Goal: Browse casually: Explore the website without a specific task or goal

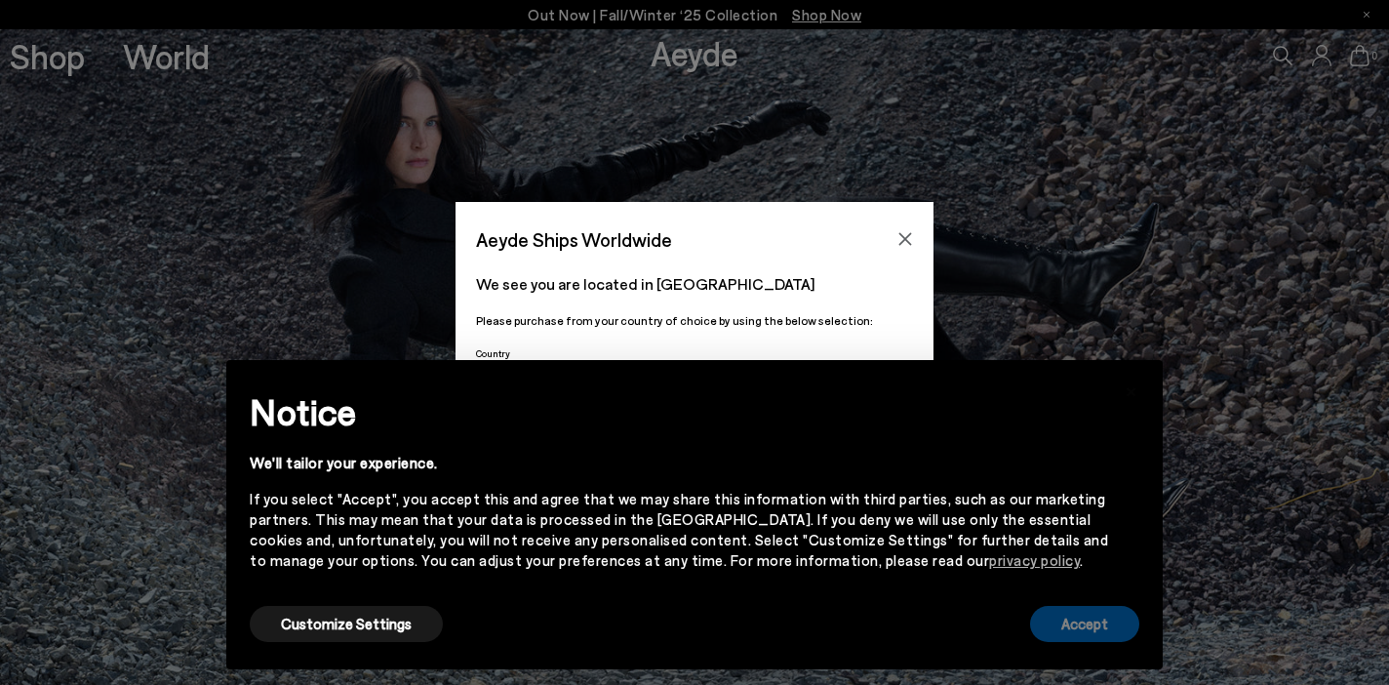
click at [1085, 626] on button "Accept" at bounding box center [1084, 624] width 109 height 36
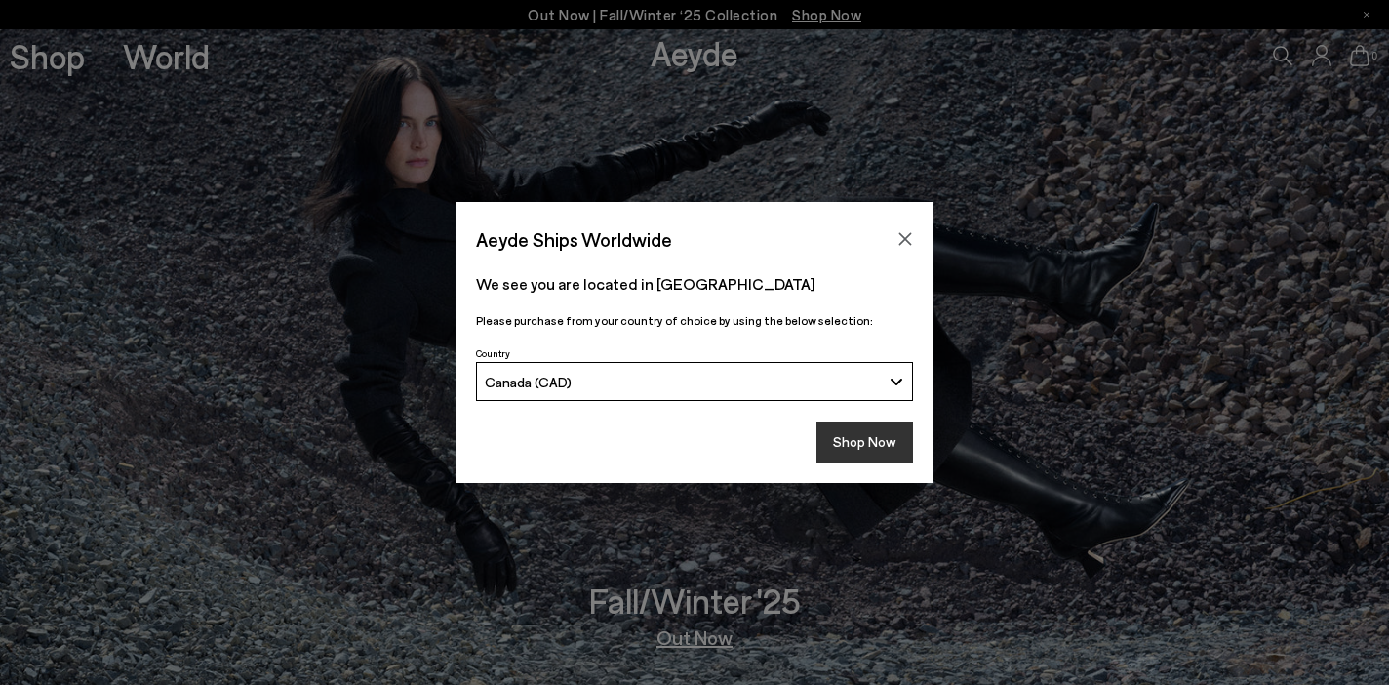
click at [873, 445] on button "Shop Now" at bounding box center [864, 441] width 97 height 41
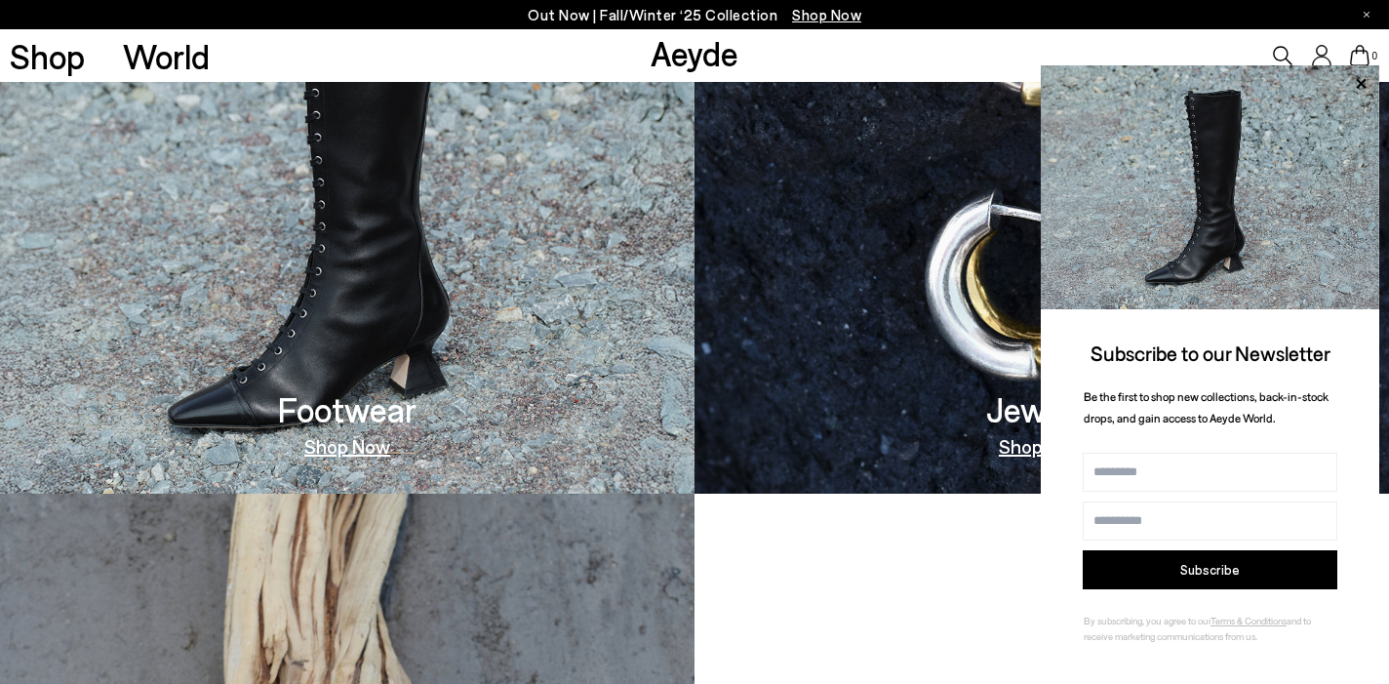
scroll to position [1292, 0]
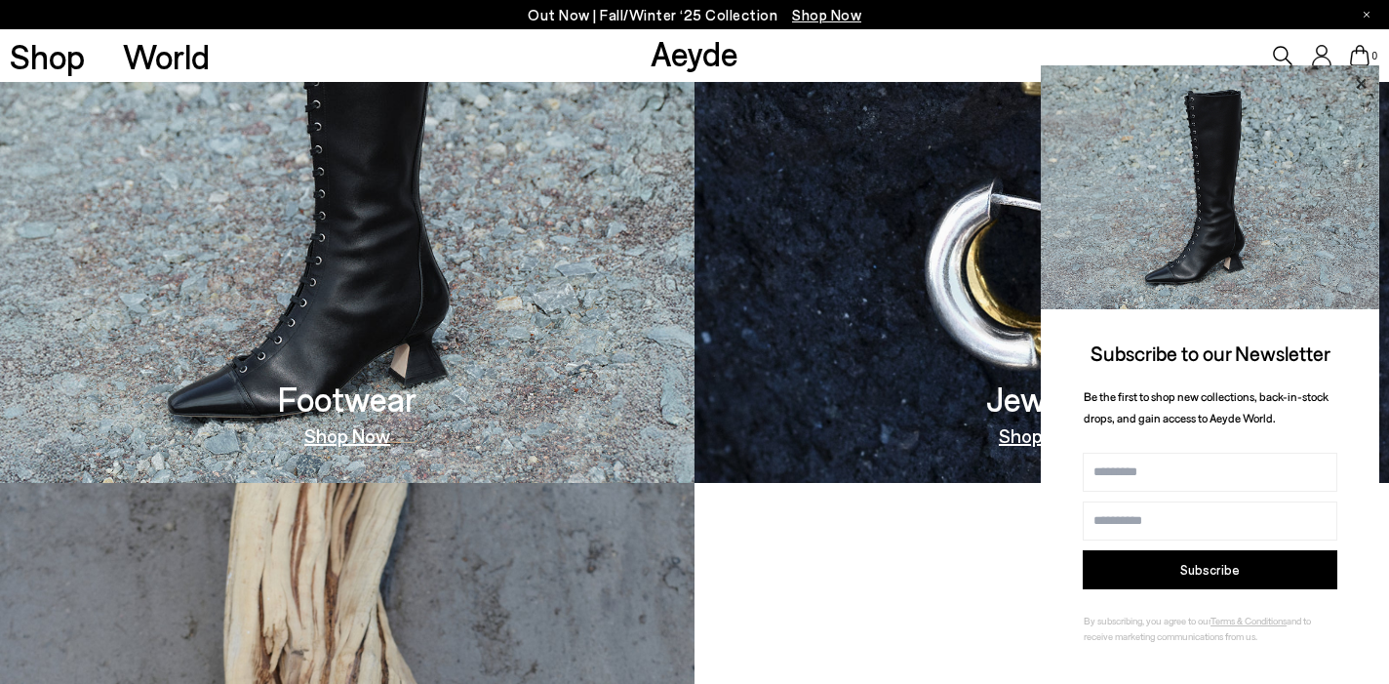
click at [1362, 82] on icon at bounding box center [1361, 83] width 10 height 10
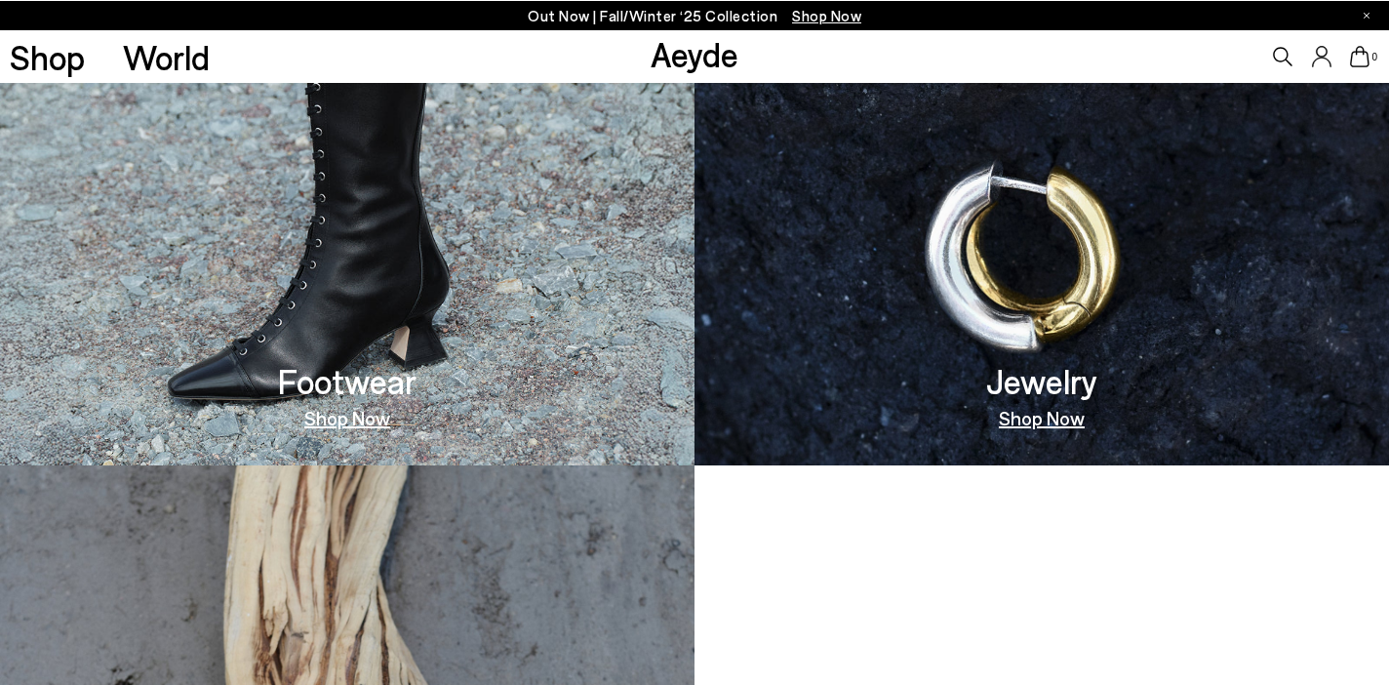
scroll to position [0, 0]
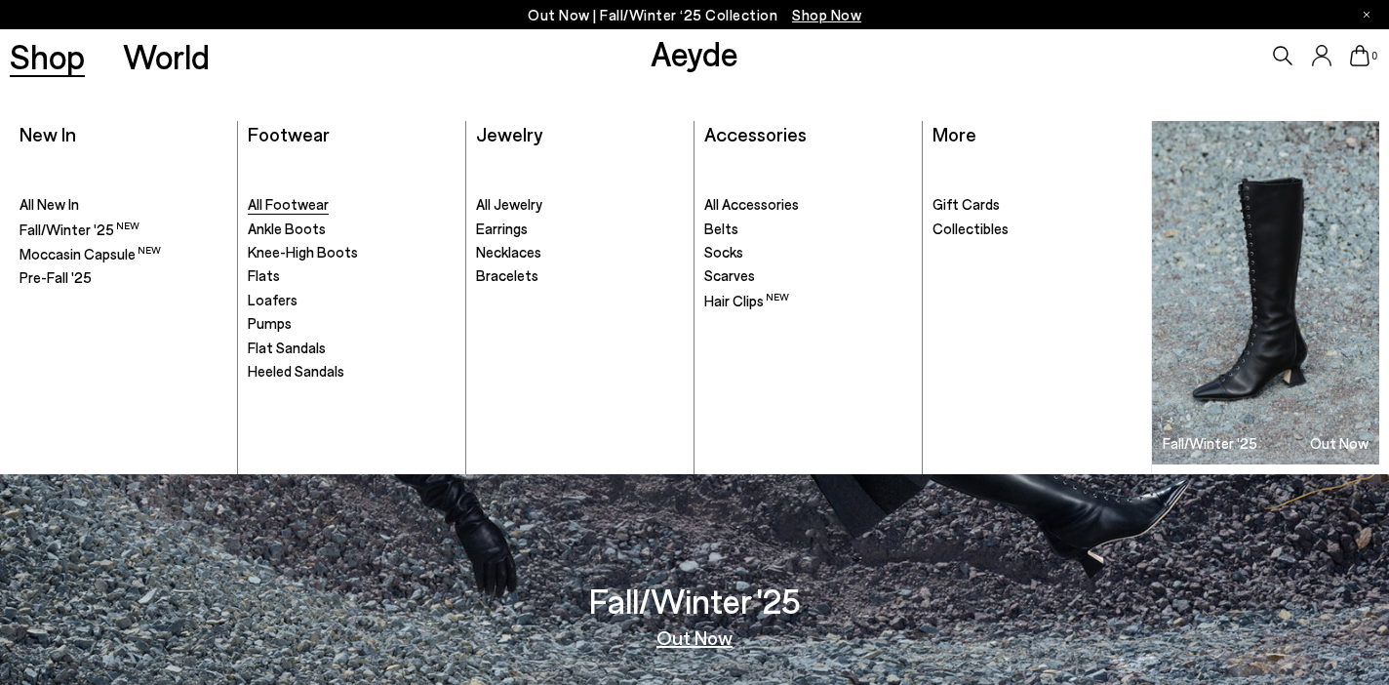
click at [312, 210] on span "All Footwear" at bounding box center [288, 204] width 81 height 18
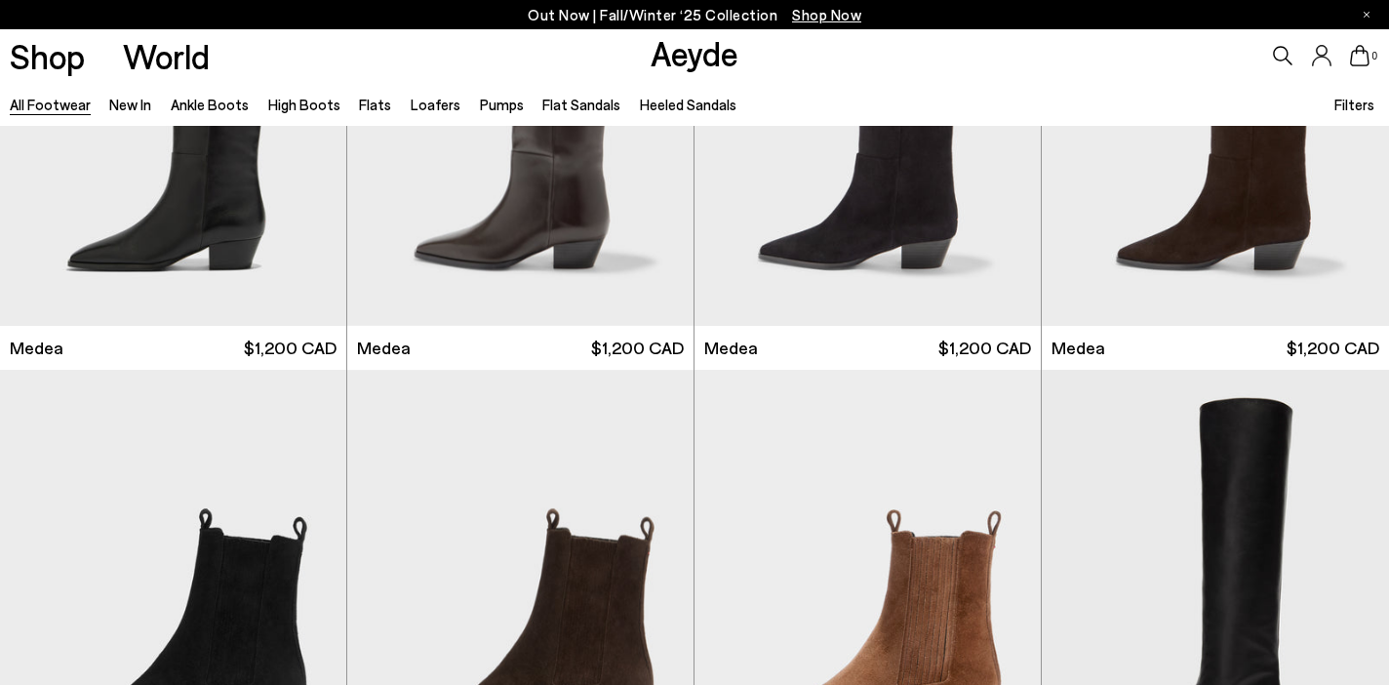
scroll to position [556, 0]
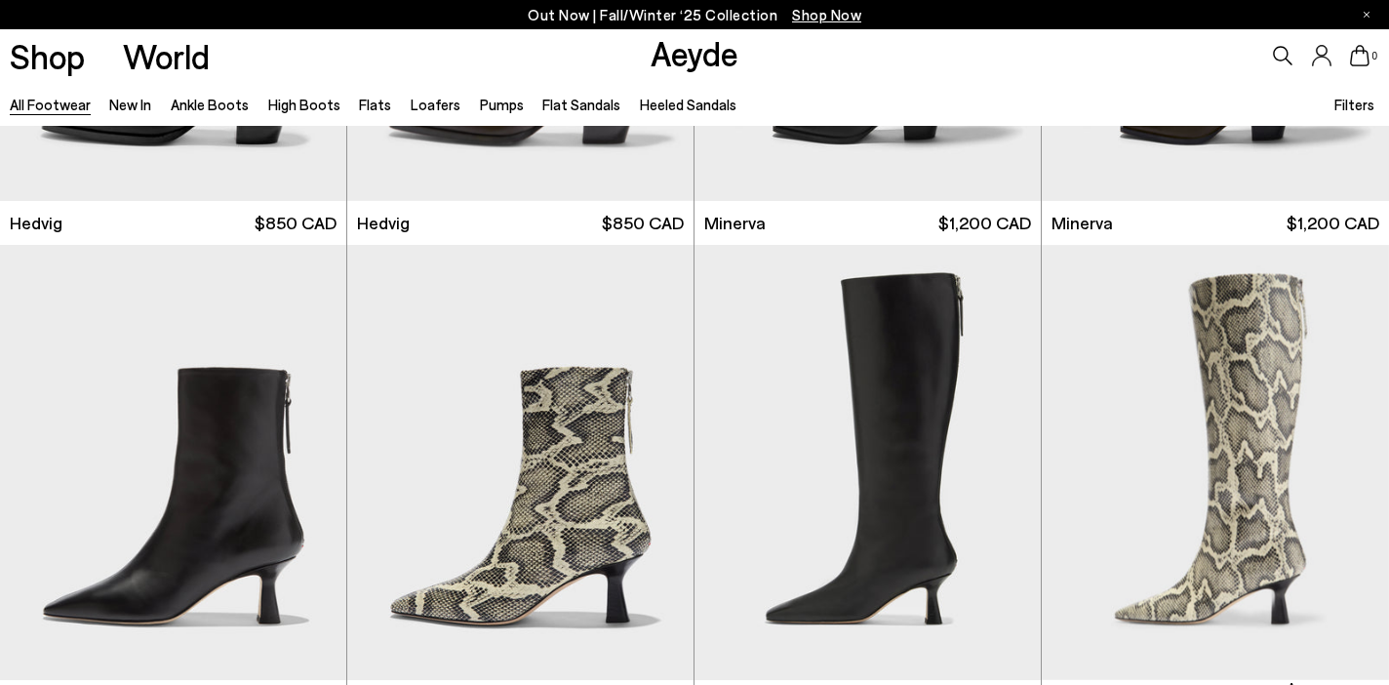
scroll to position [1423, 0]
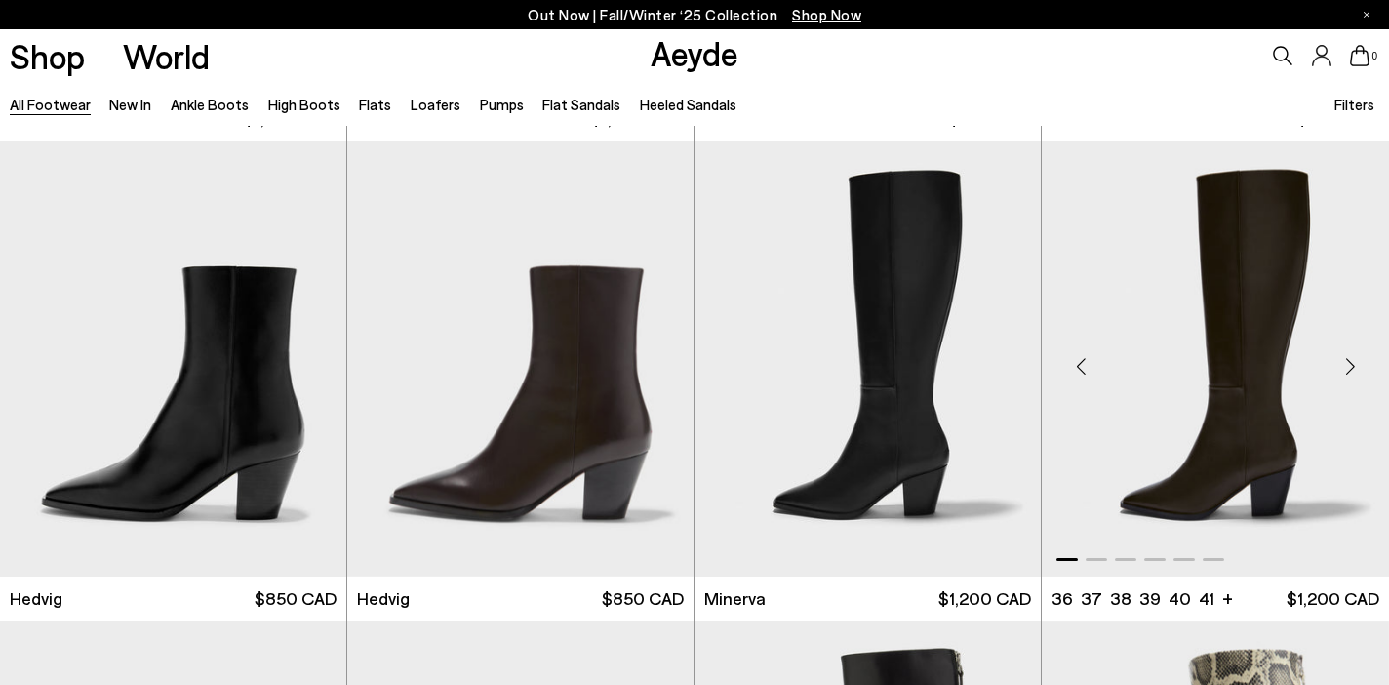
click at [1345, 372] on div "Next slide" at bounding box center [1349, 366] width 59 height 59
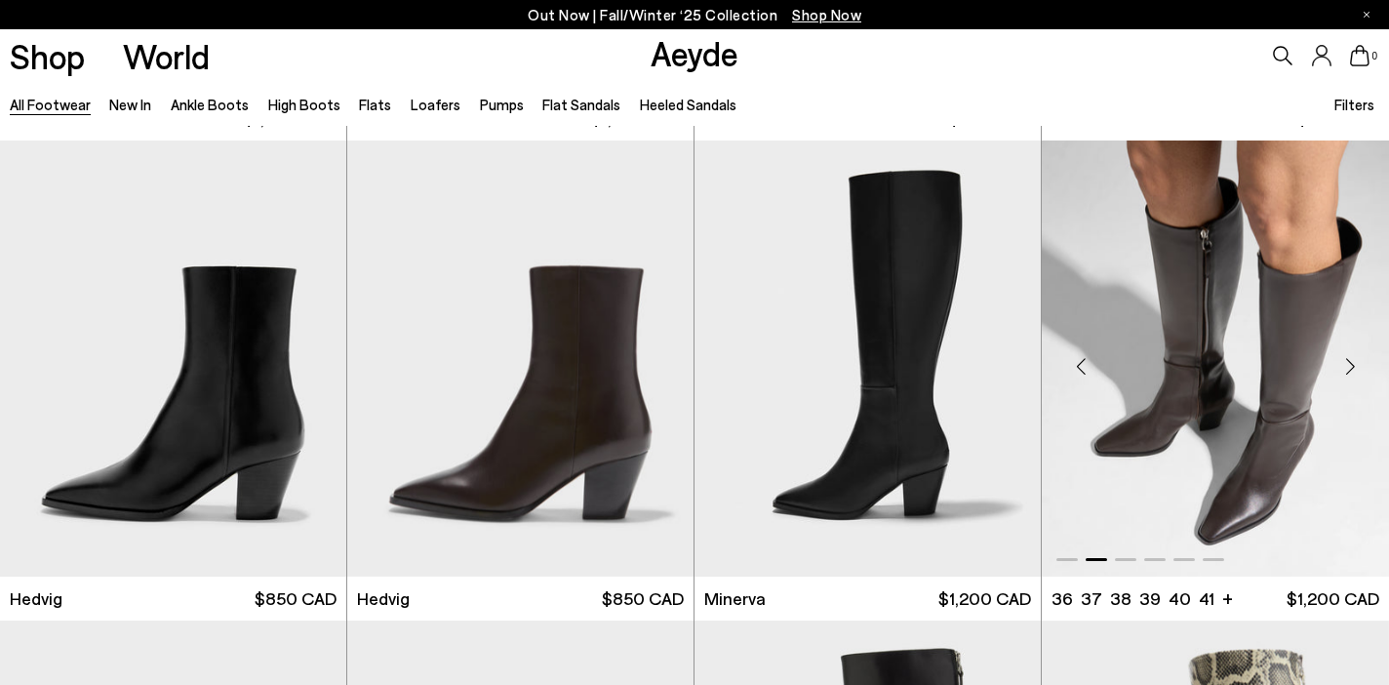
click at [1345, 372] on div "Next slide" at bounding box center [1349, 366] width 59 height 59
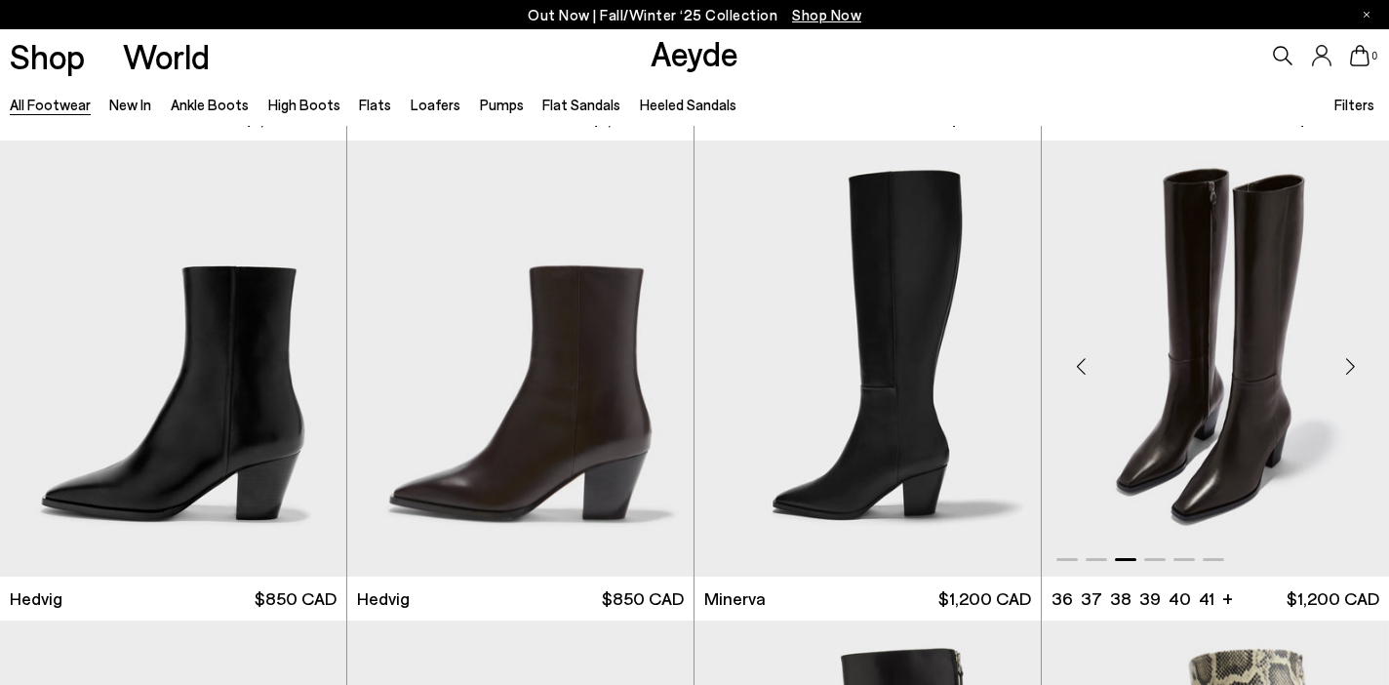
click at [1345, 372] on div "Next slide" at bounding box center [1349, 366] width 59 height 59
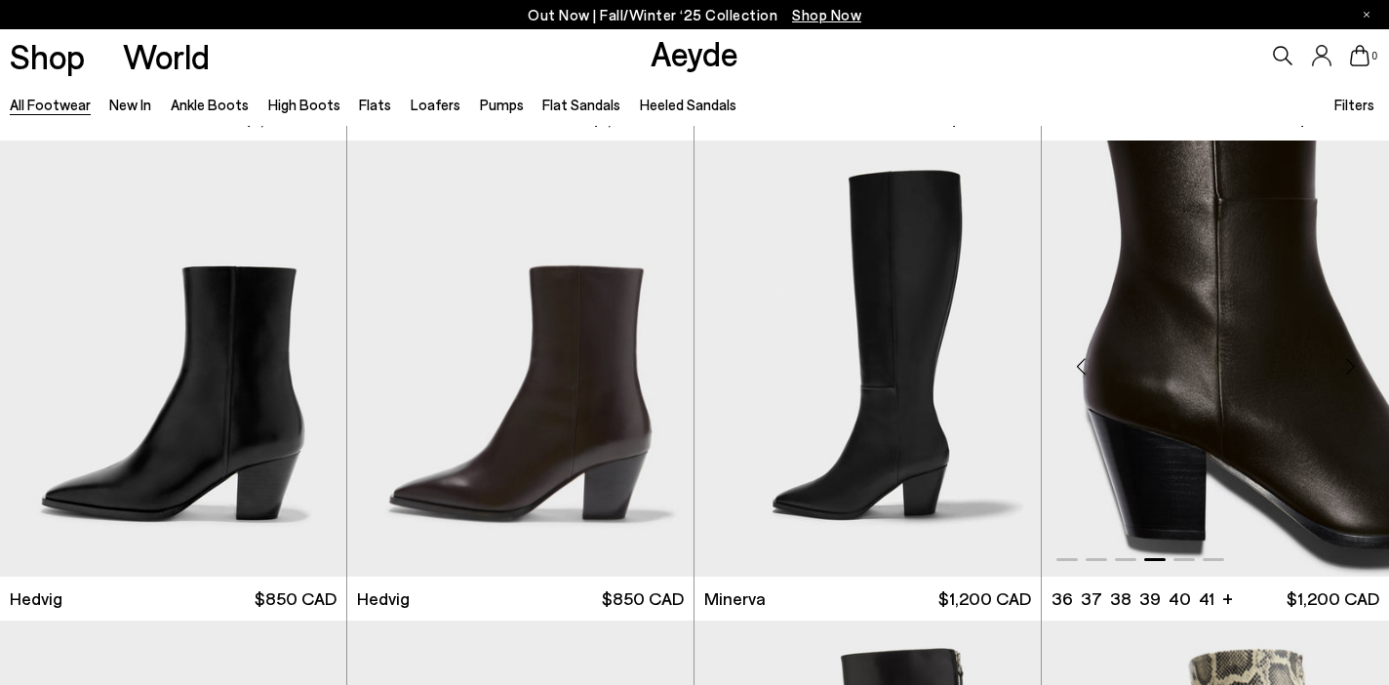
click at [1085, 376] on div "Previous slide" at bounding box center [1080, 366] width 59 height 59
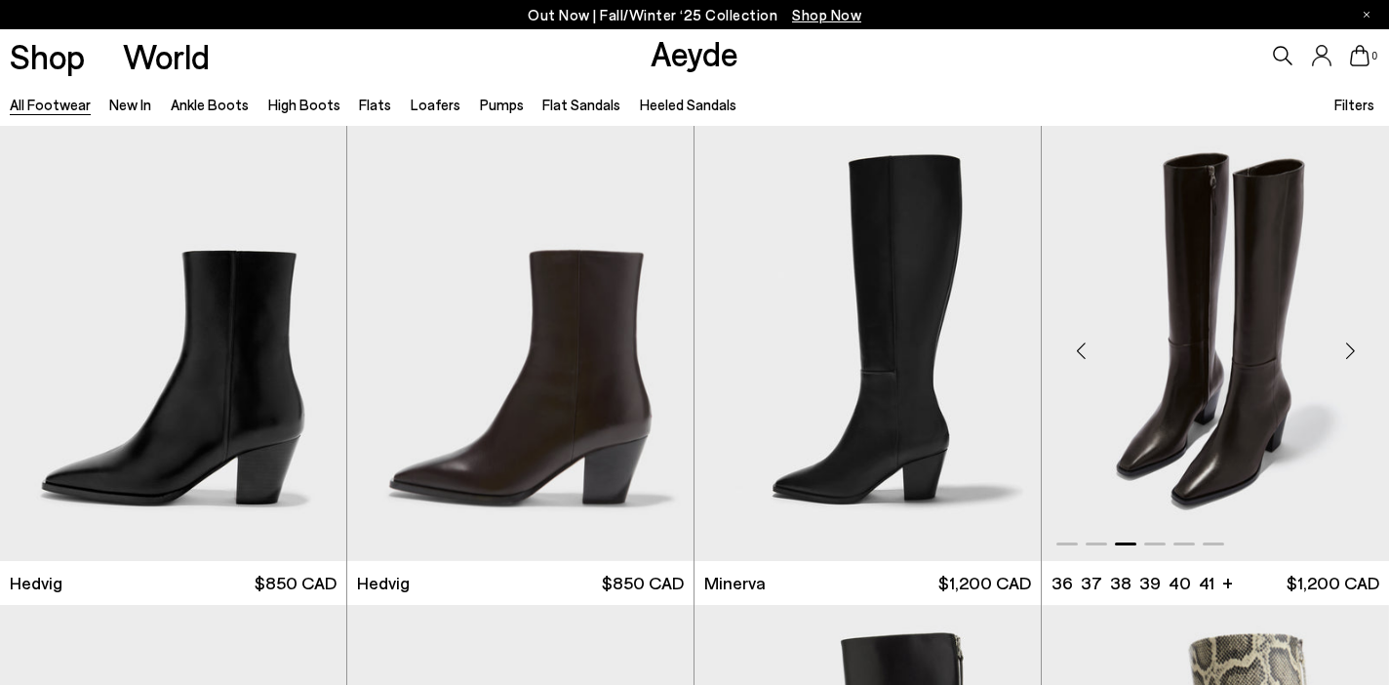
scroll to position [1443, 0]
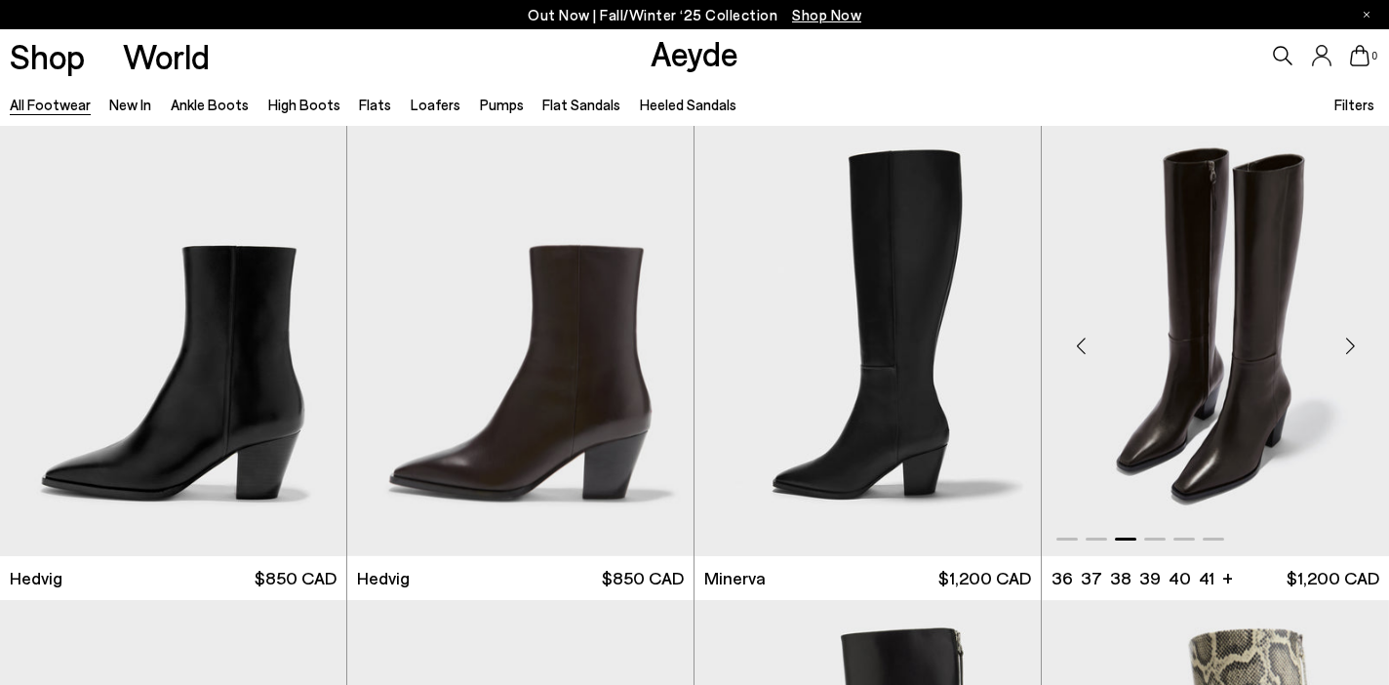
click at [1351, 347] on div "Next slide" at bounding box center [1349, 346] width 59 height 59
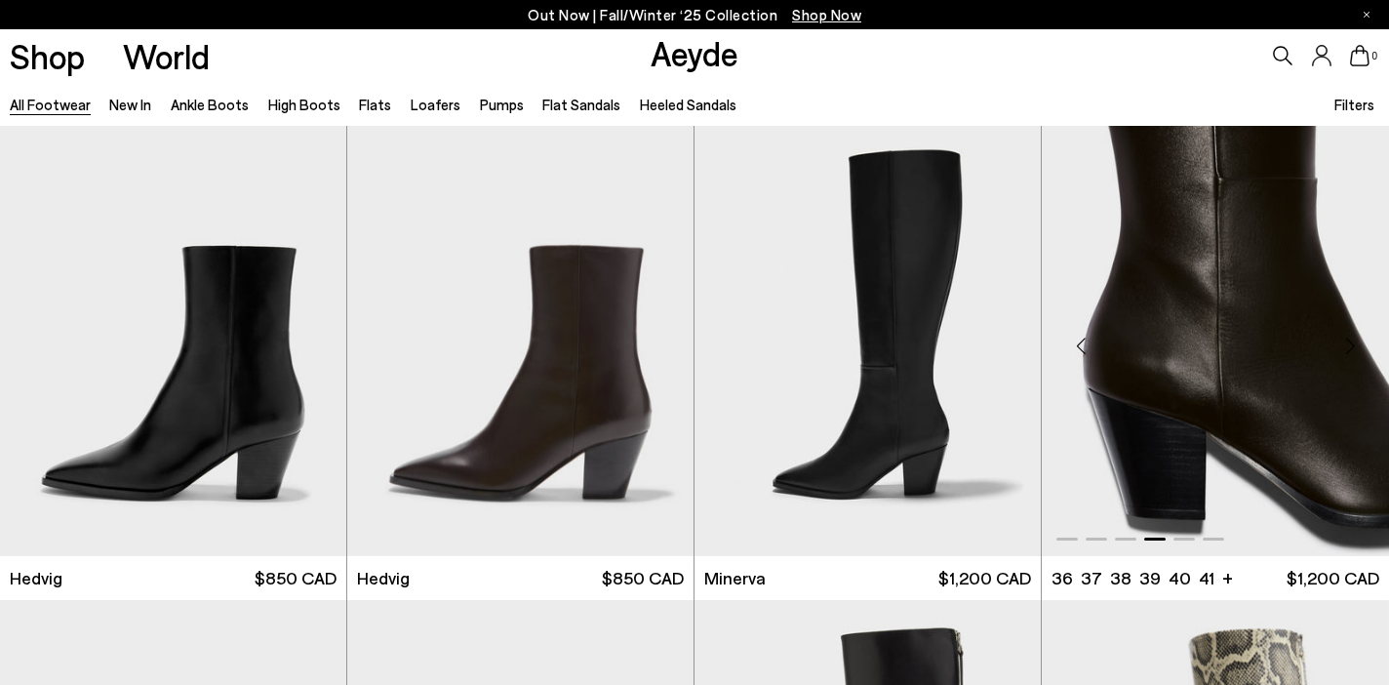
click at [1351, 347] on div "Next slide" at bounding box center [1349, 346] width 59 height 59
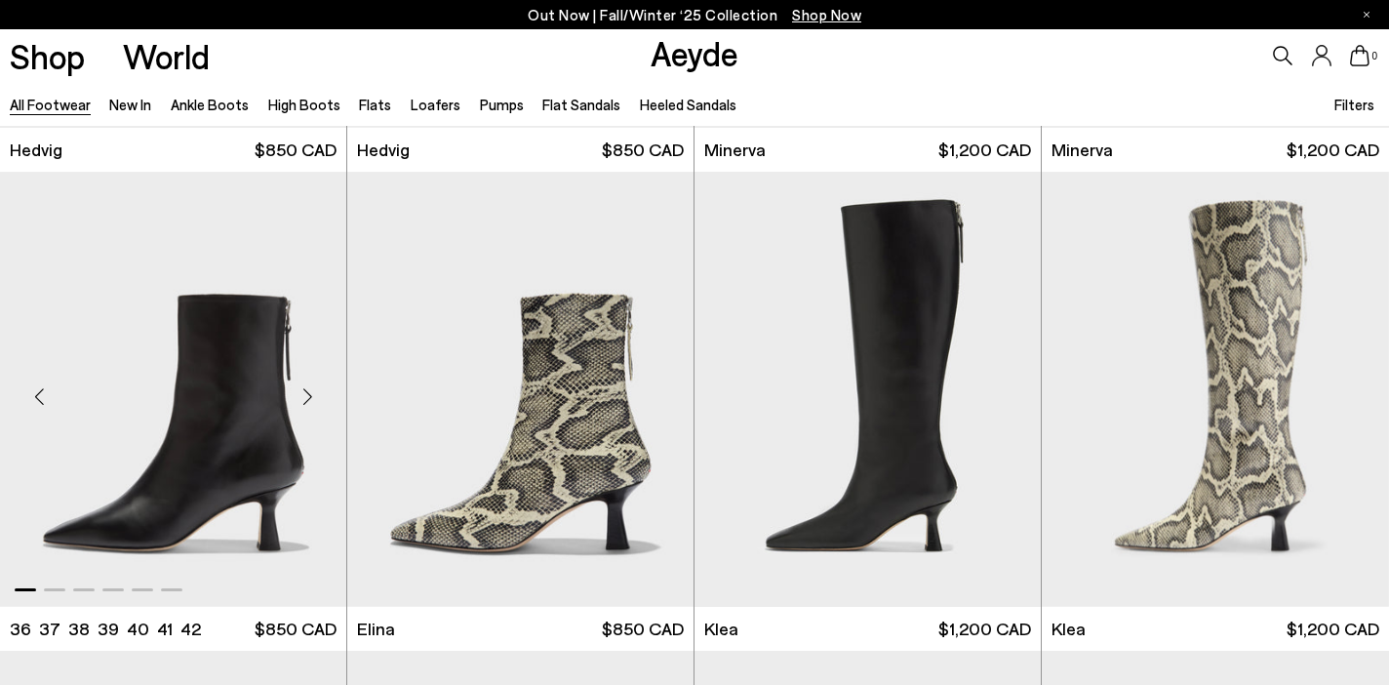
scroll to position [1899, 0]
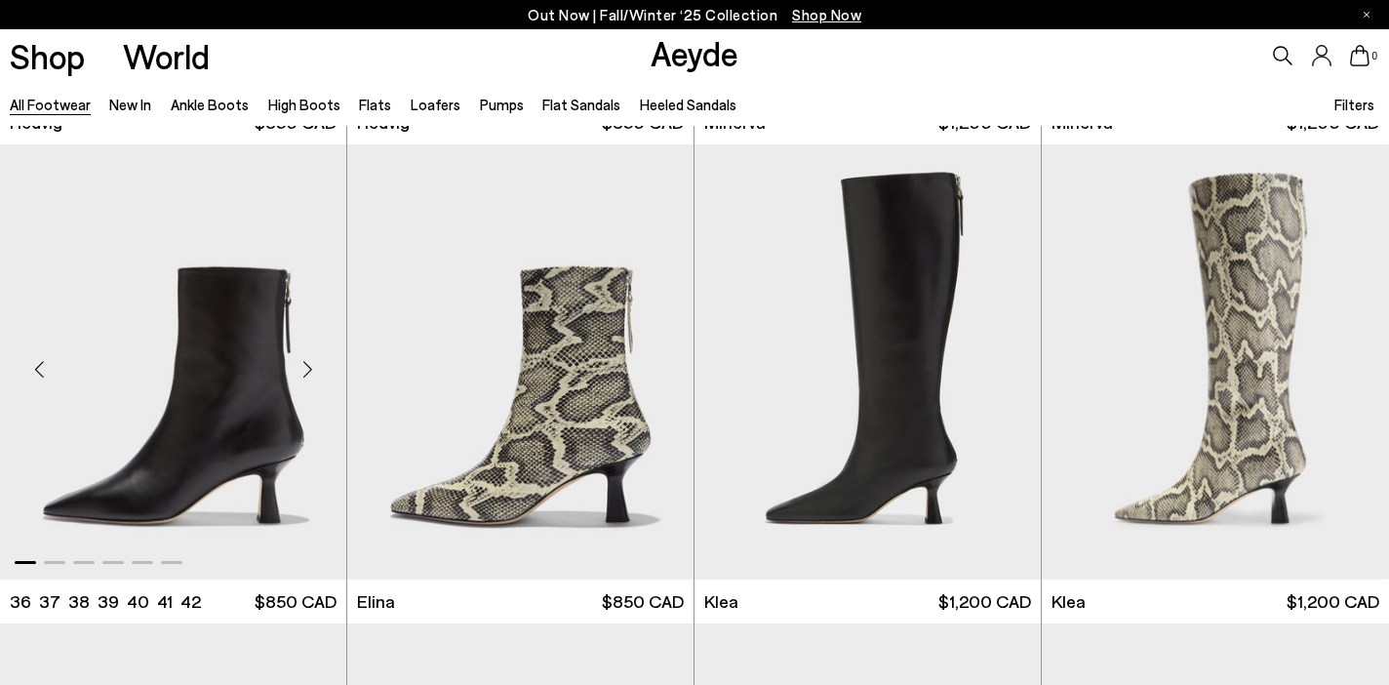
click at [306, 374] on div "Next slide" at bounding box center [307, 369] width 59 height 59
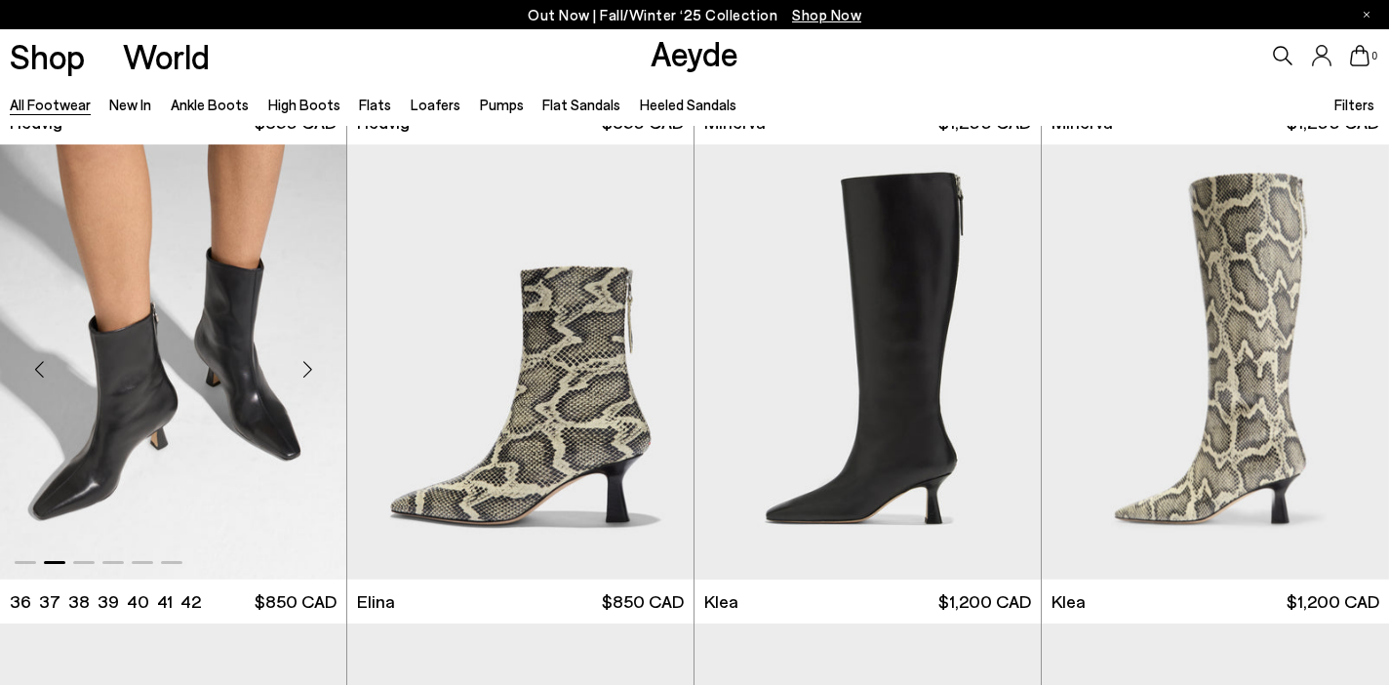
click at [306, 374] on div "Next slide" at bounding box center [307, 369] width 59 height 59
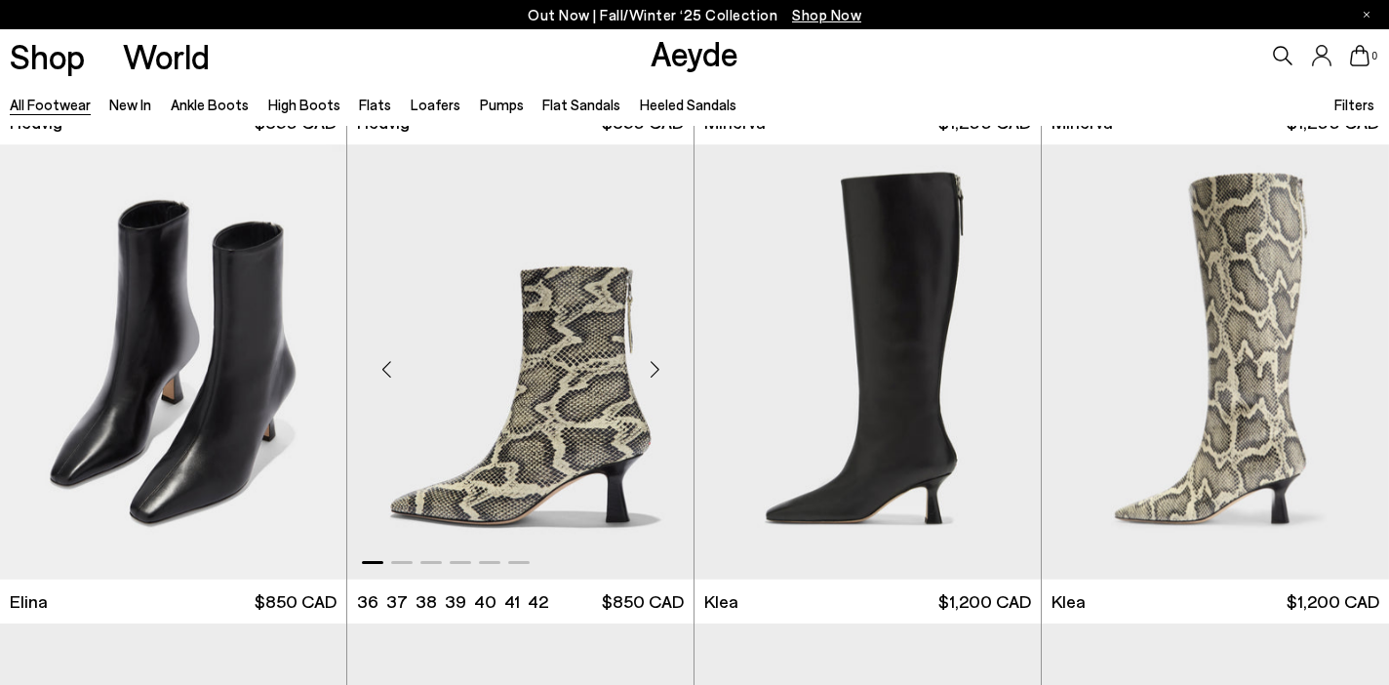
click at [655, 369] on div "Next slide" at bounding box center [654, 369] width 59 height 59
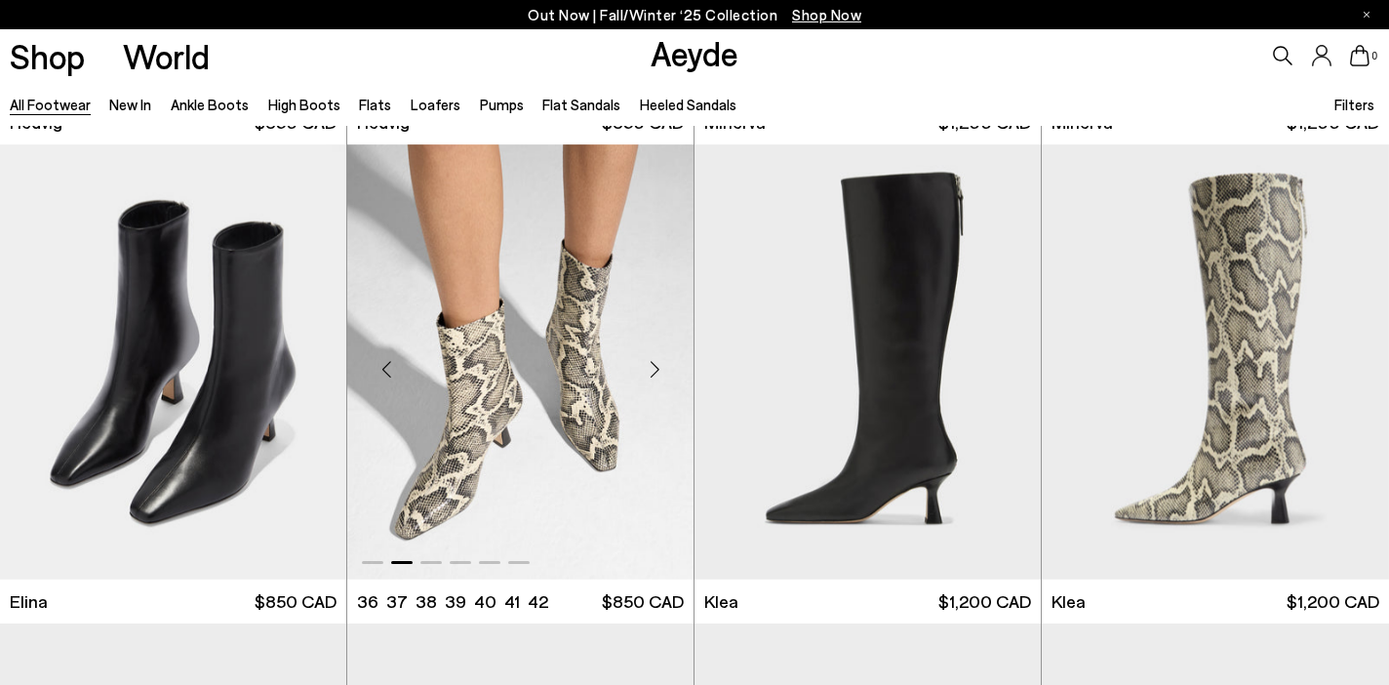
click at [655, 369] on div "Next slide" at bounding box center [654, 369] width 59 height 59
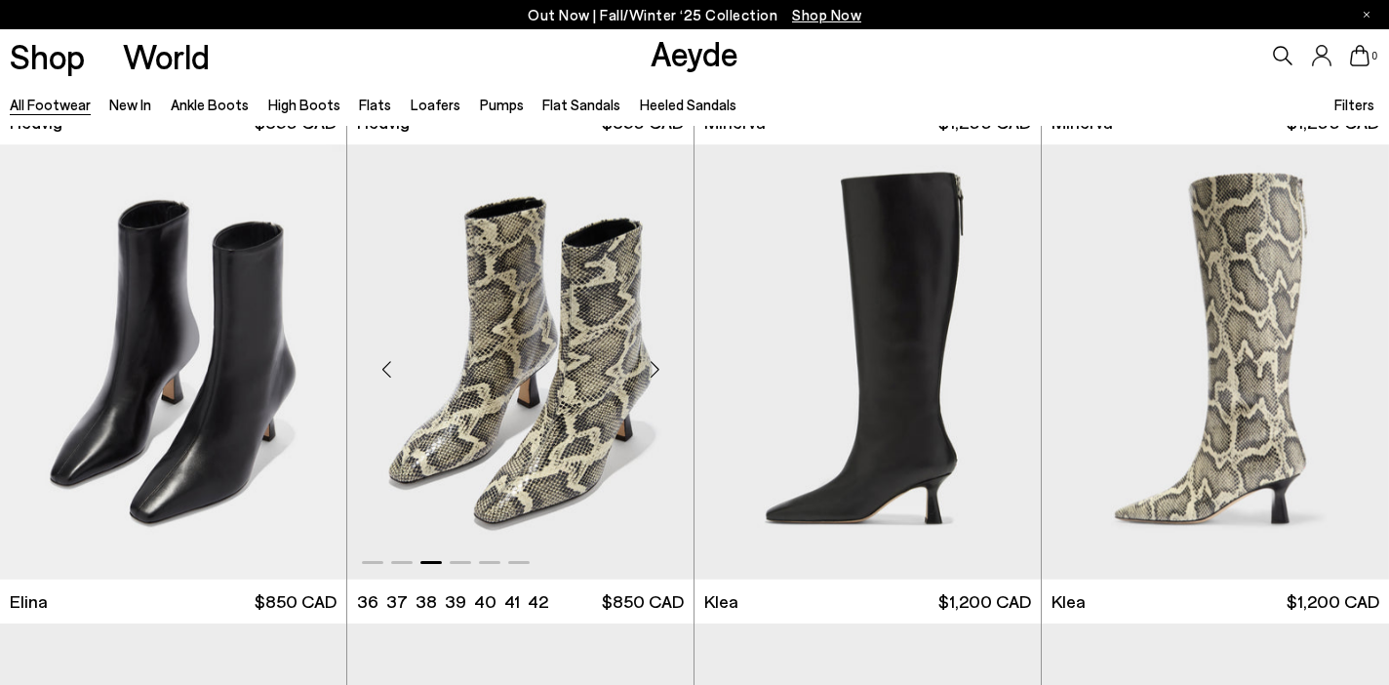
click at [655, 369] on div "Next slide" at bounding box center [654, 369] width 59 height 59
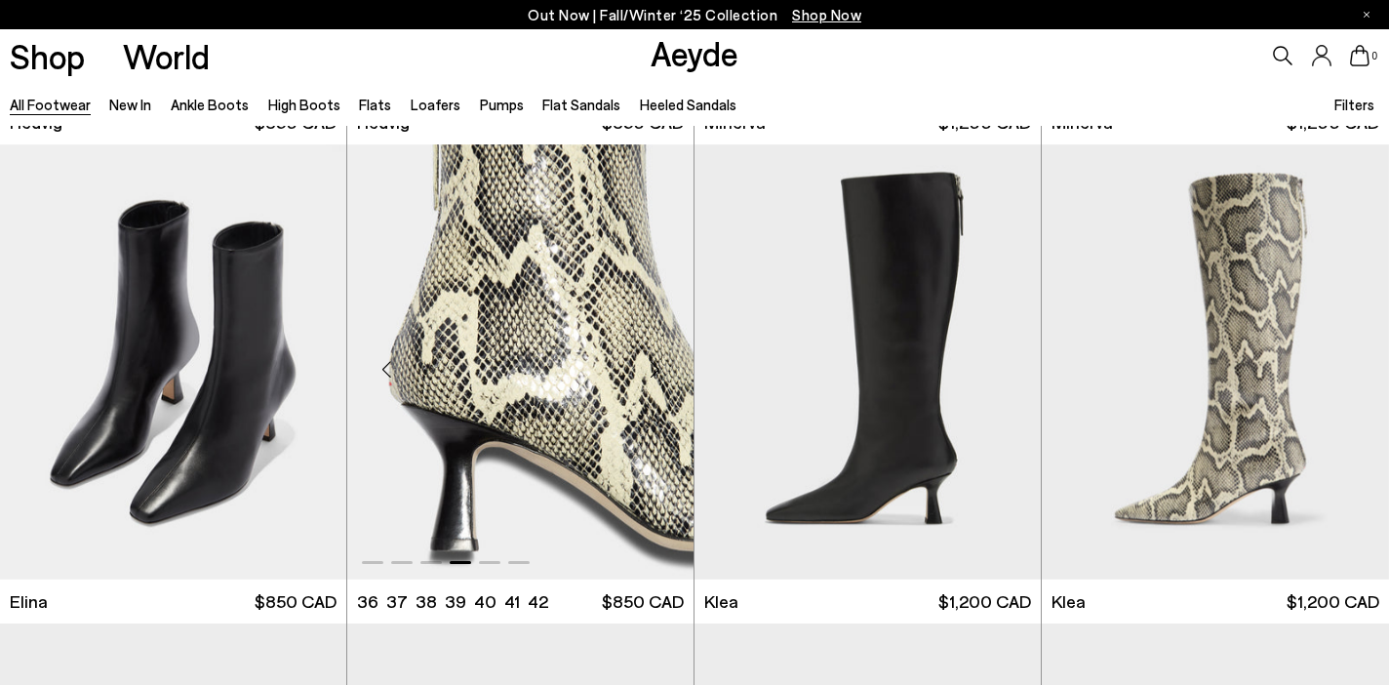
click at [655, 369] on div "Next slide" at bounding box center [654, 369] width 59 height 59
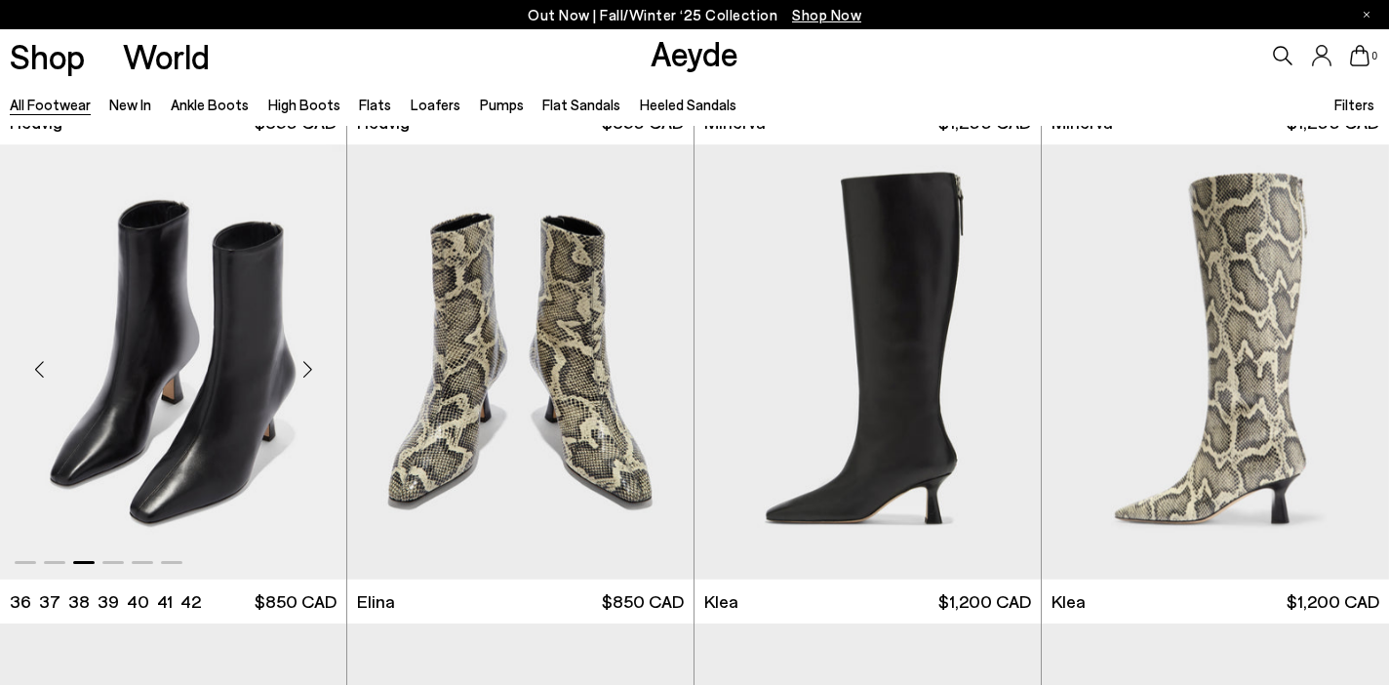
click at [304, 378] on div "Next slide" at bounding box center [307, 369] width 59 height 59
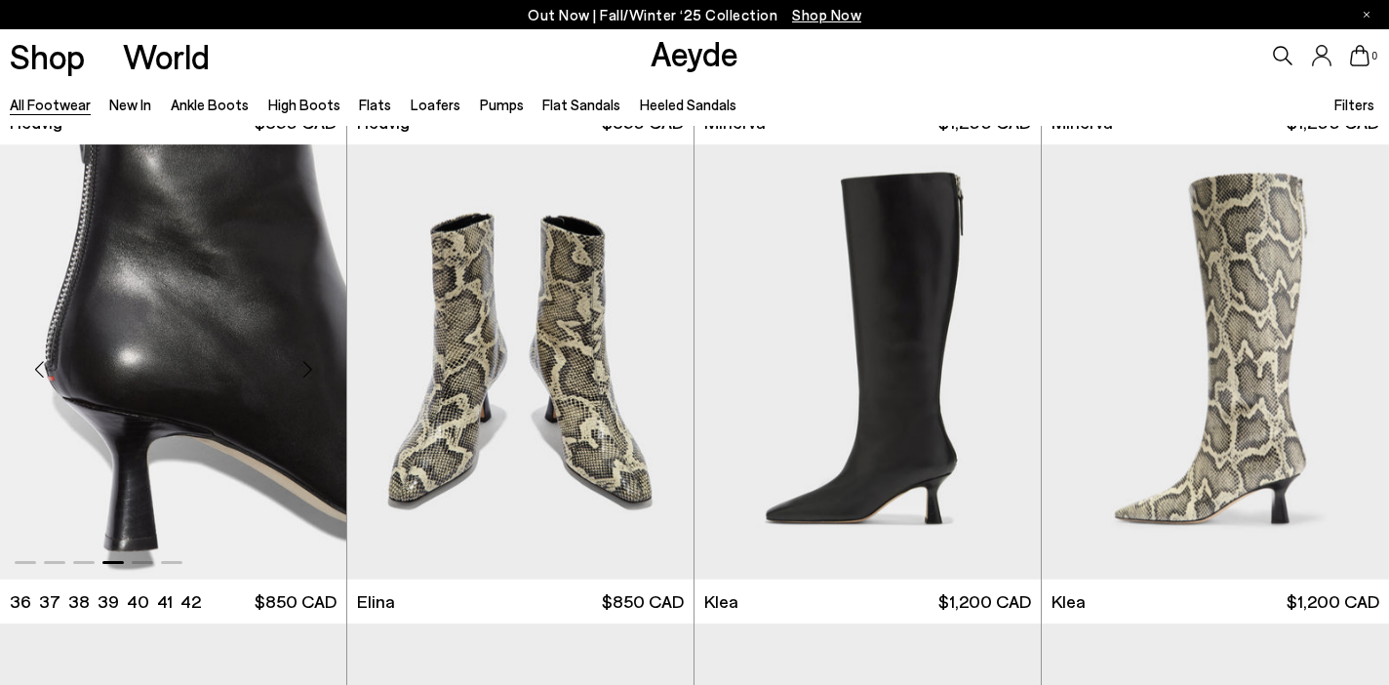
click at [304, 378] on div "Next slide" at bounding box center [307, 369] width 59 height 59
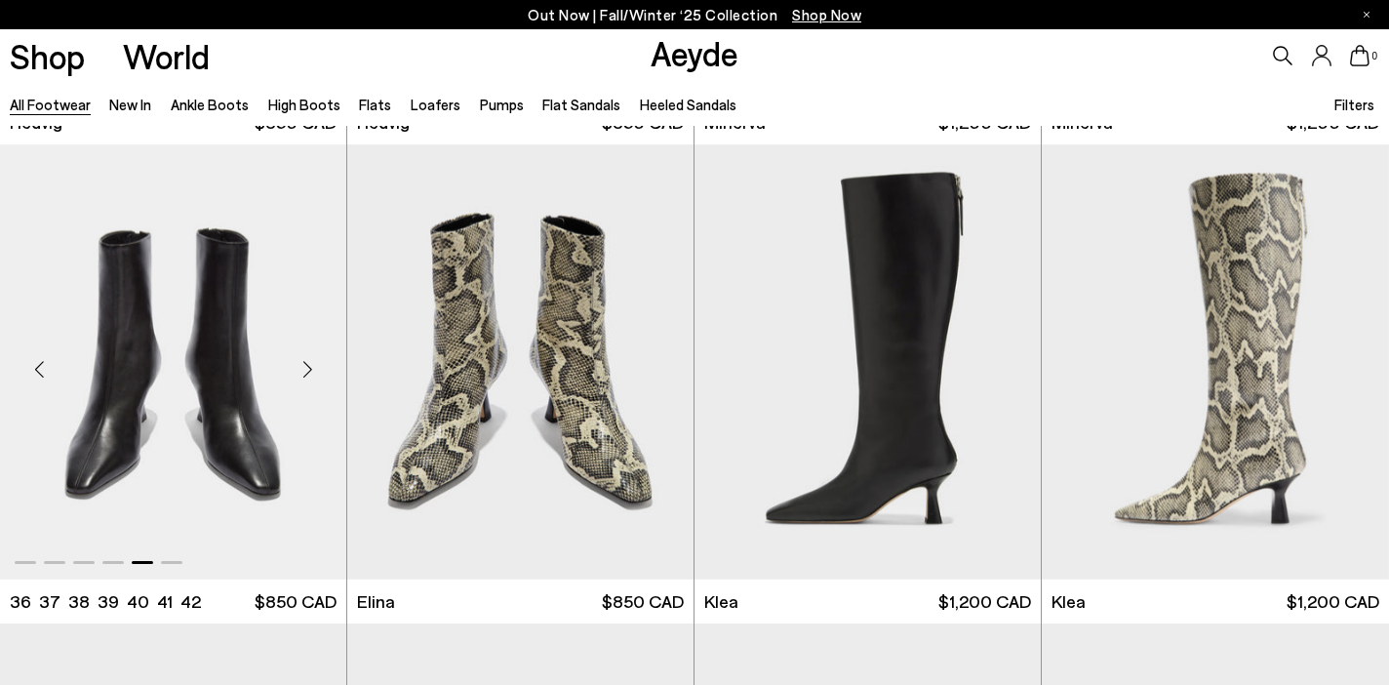
click at [304, 378] on div "Next slide" at bounding box center [307, 369] width 59 height 59
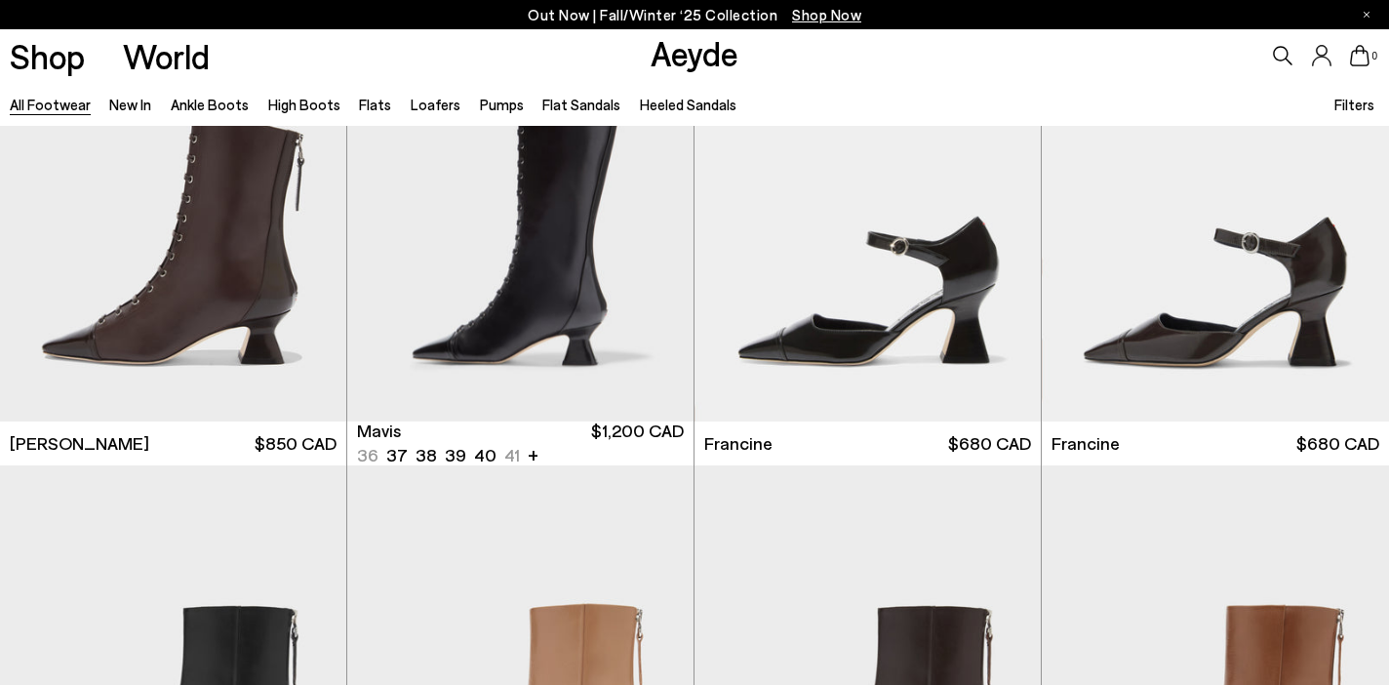
scroll to position [3413, 0]
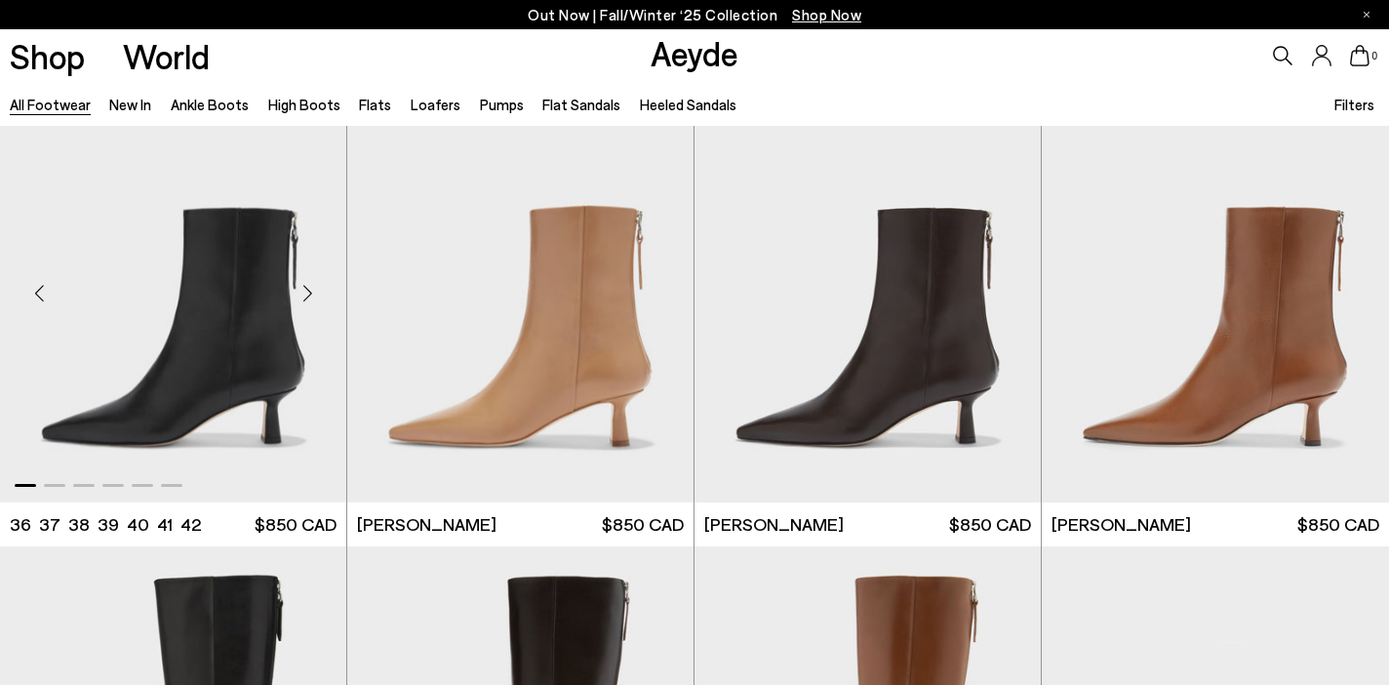
click at [309, 299] on div "Next slide" at bounding box center [307, 292] width 59 height 59
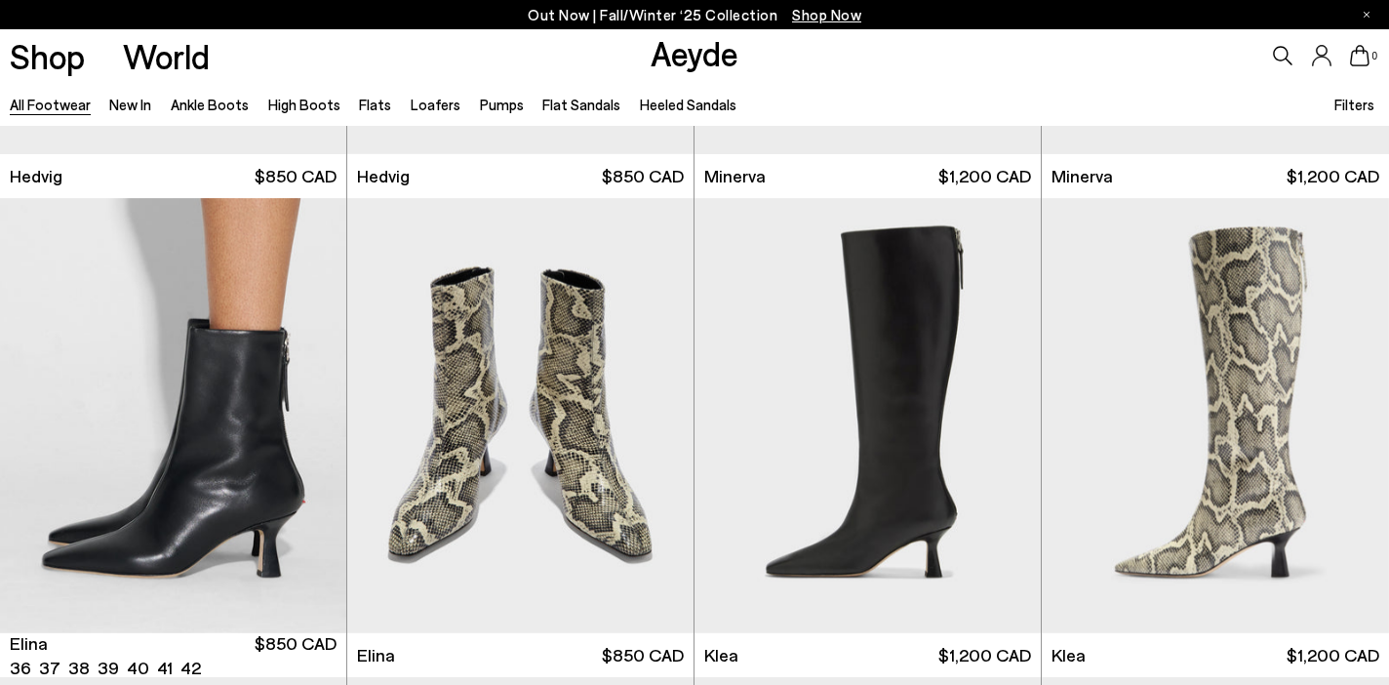
scroll to position [1839, 0]
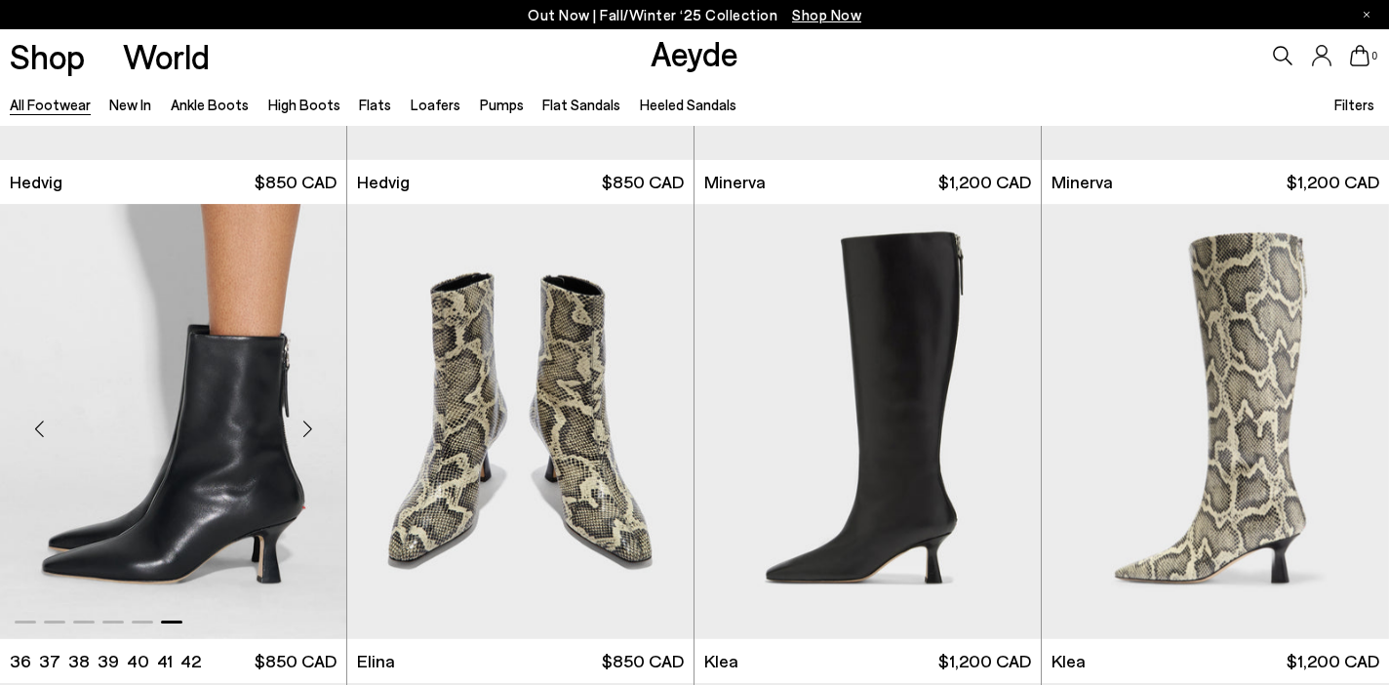
click at [28, 427] on div "Previous slide" at bounding box center [39, 429] width 59 height 59
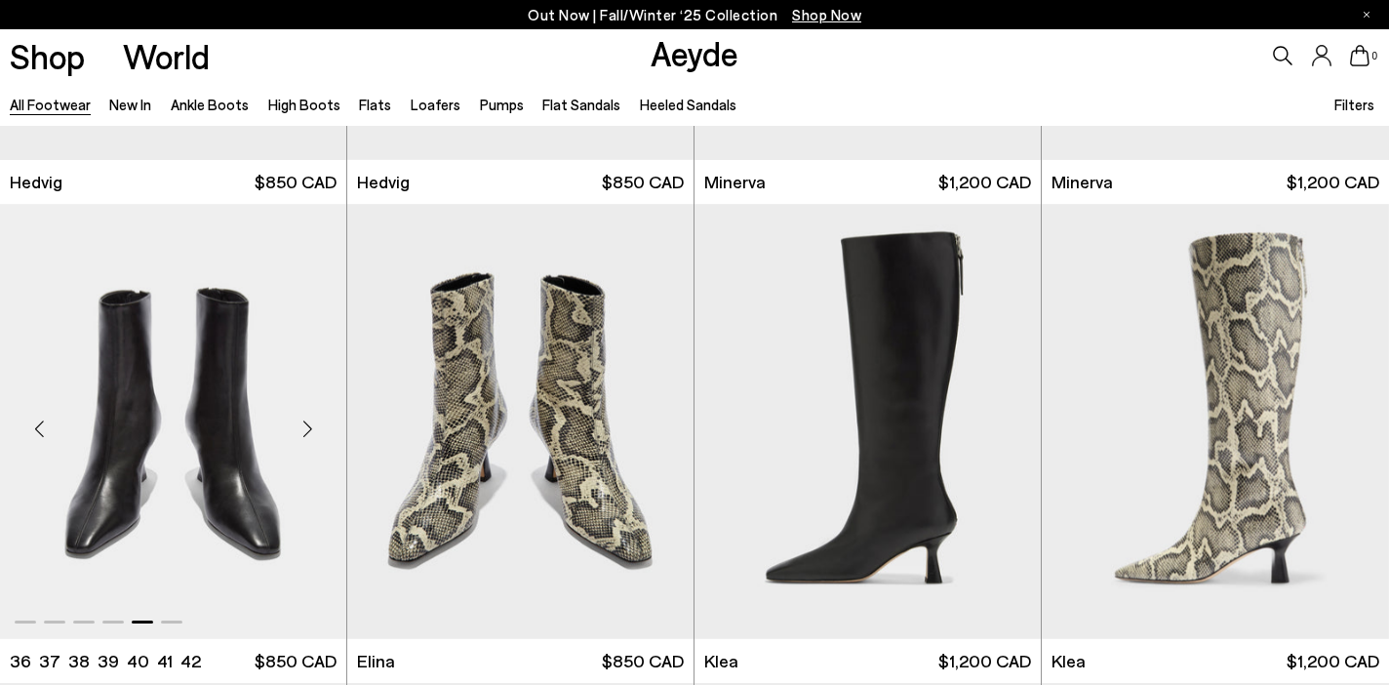
click at [28, 427] on div "Previous slide" at bounding box center [39, 429] width 59 height 59
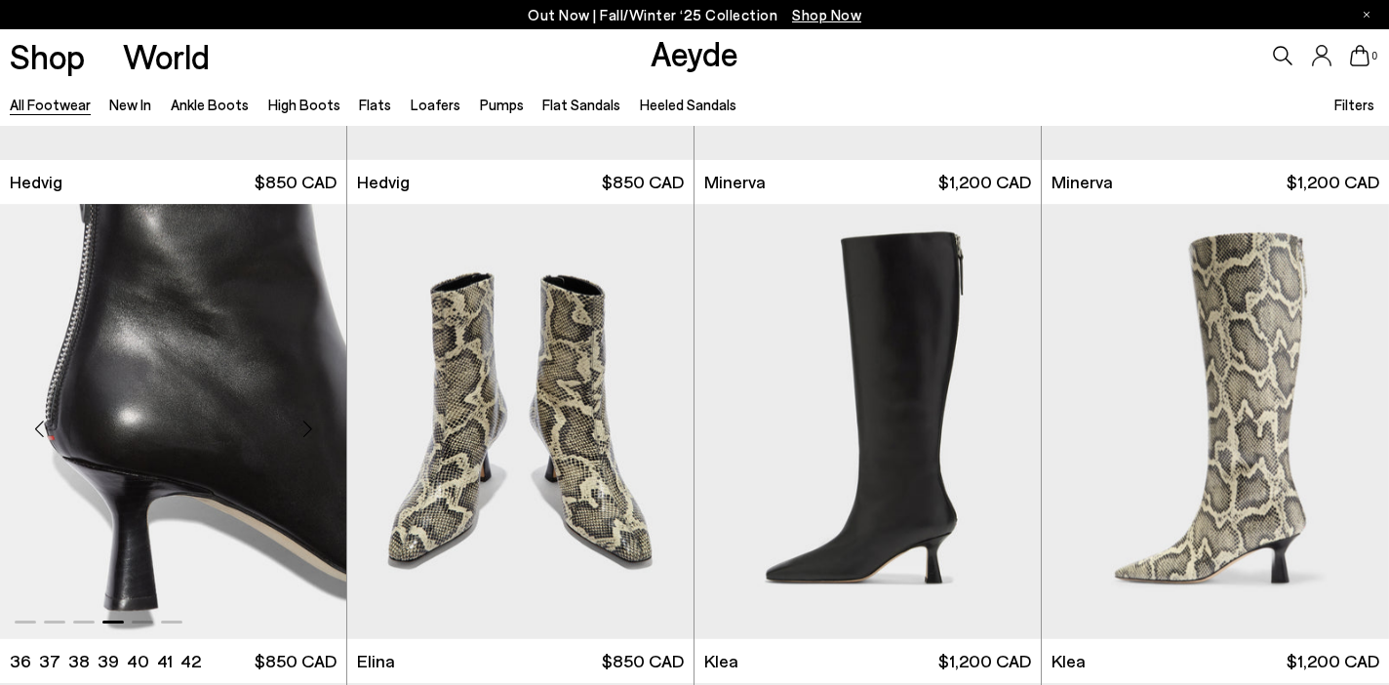
click at [318, 425] on div "Next slide" at bounding box center [307, 429] width 59 height 59
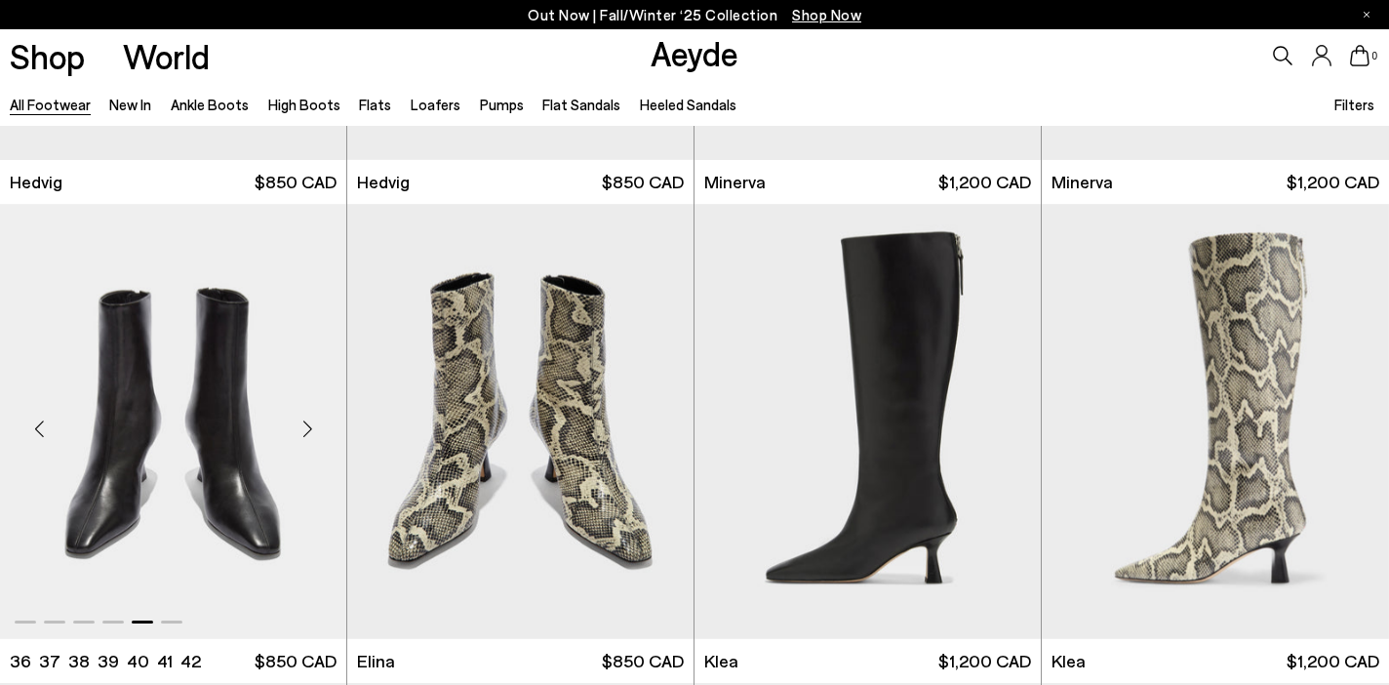
scroll to position [1837, 0]
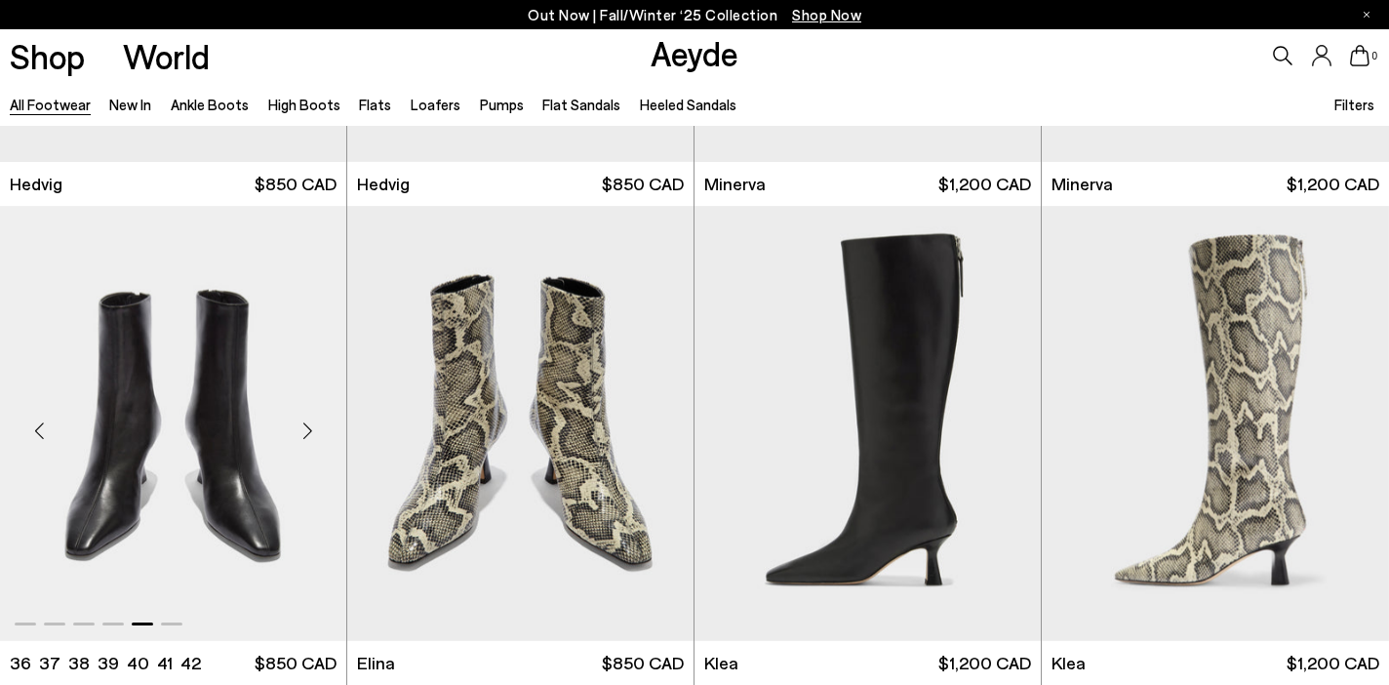
click at [318, 425] on div "Next slide" at bounding box center [307, 431] width 59 height 59
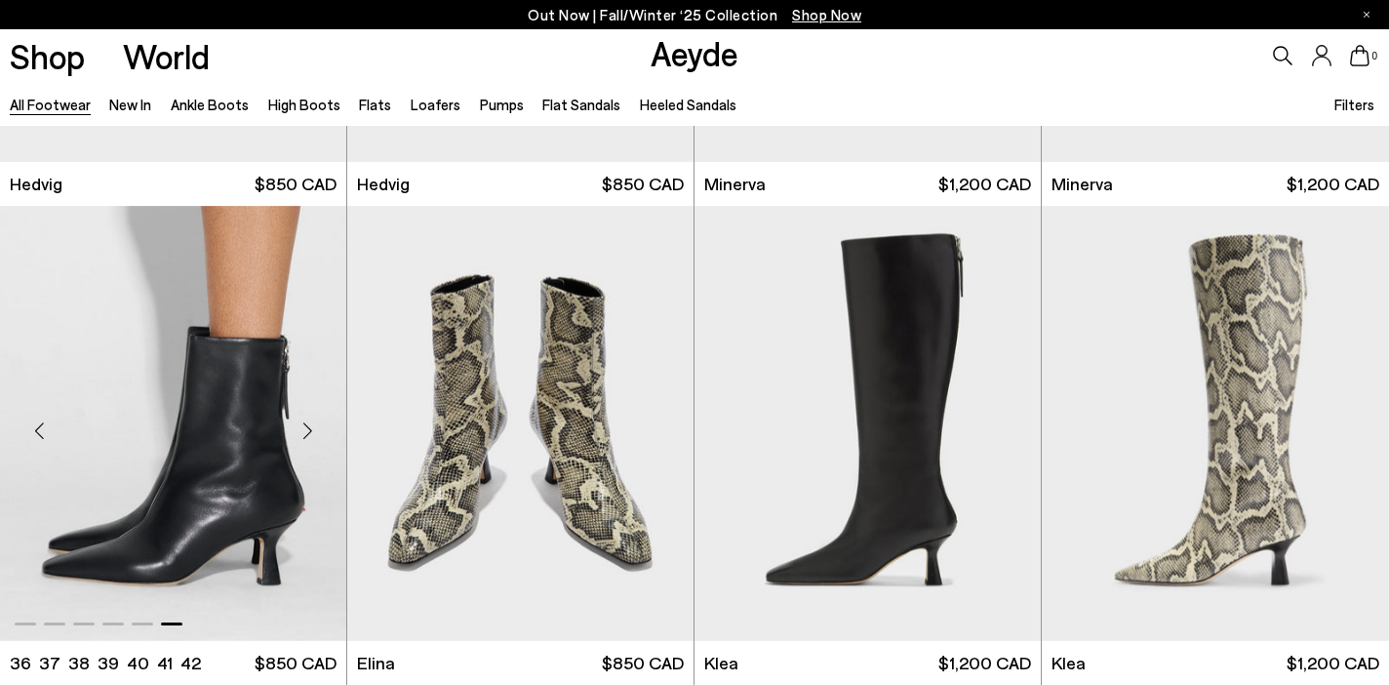
click at [318, 425] on div "Next slide" at bounding box center [307, 431] width 59 height 59
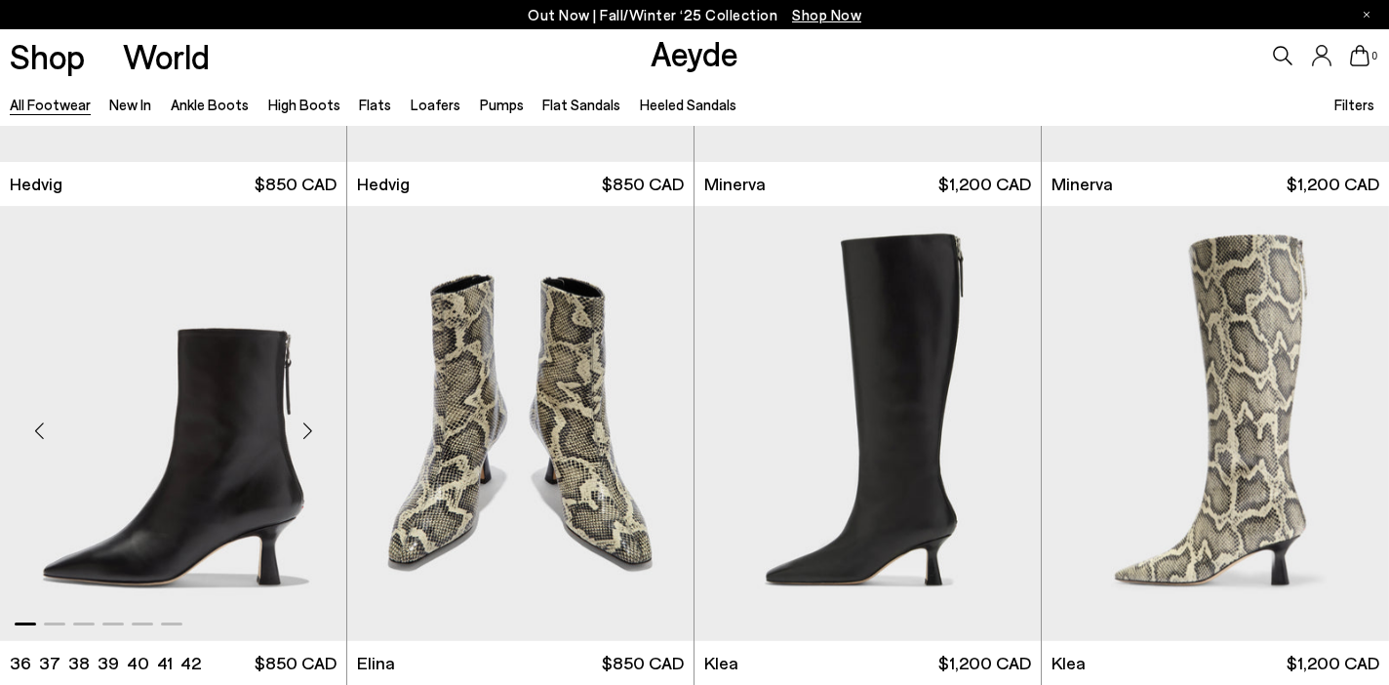
click at [318, 425] on div "Next slide" at bounding box center [307, 431] width 59 height 59
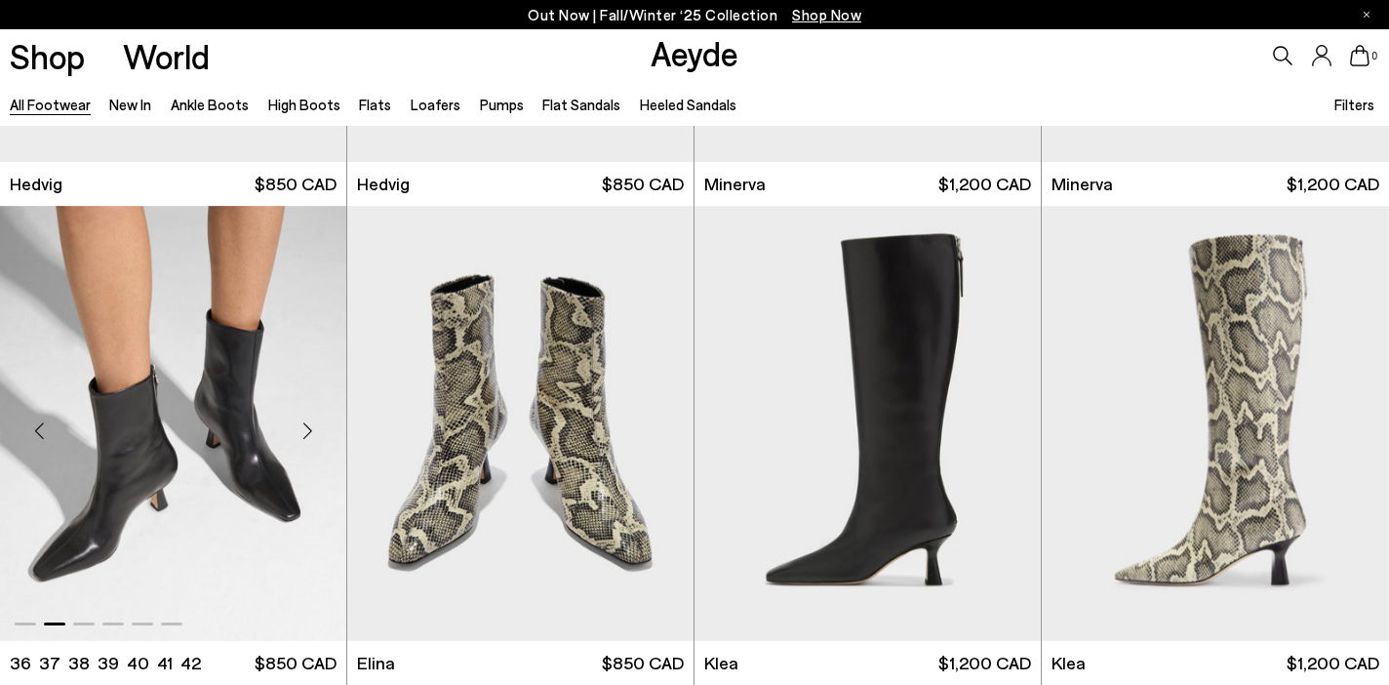
click at [309, 436] on div "Next slide" at bounding box center [307, 431] width 59 height 59
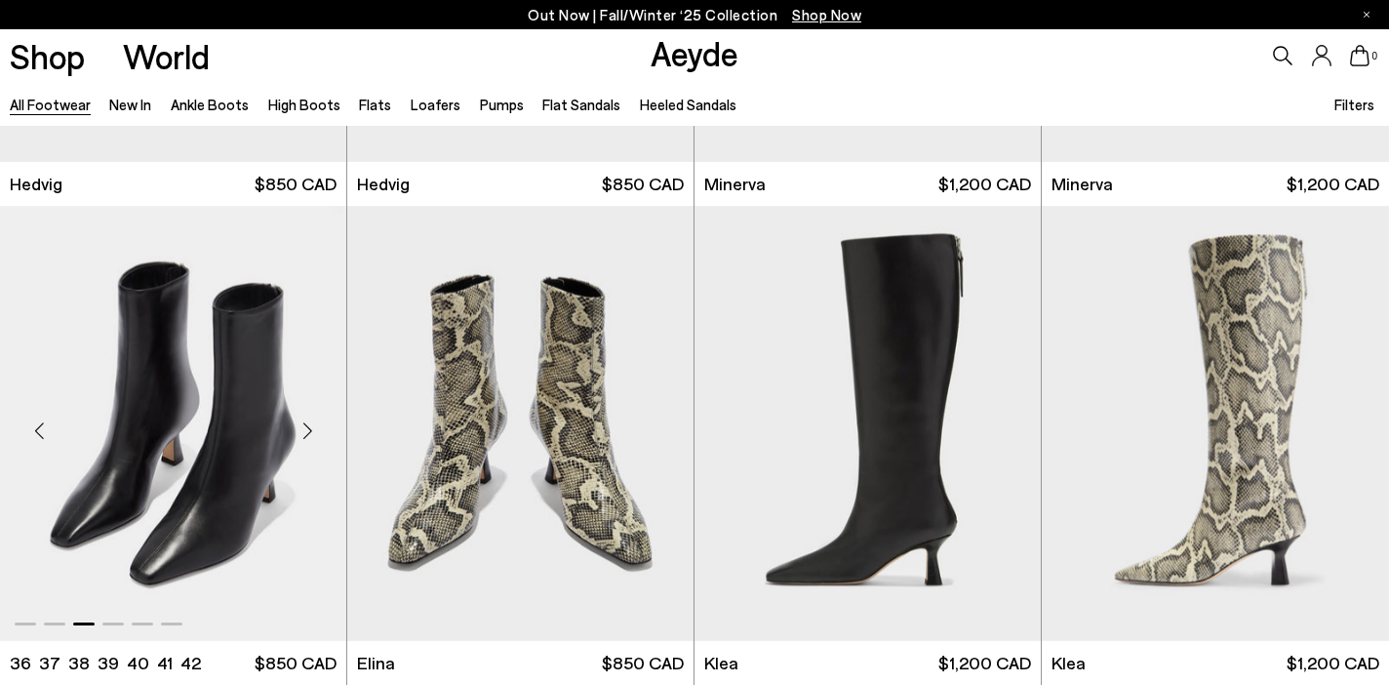
click at [309, 436] on div "Next slide" at bounding box center [307, 431] width 59 height 59
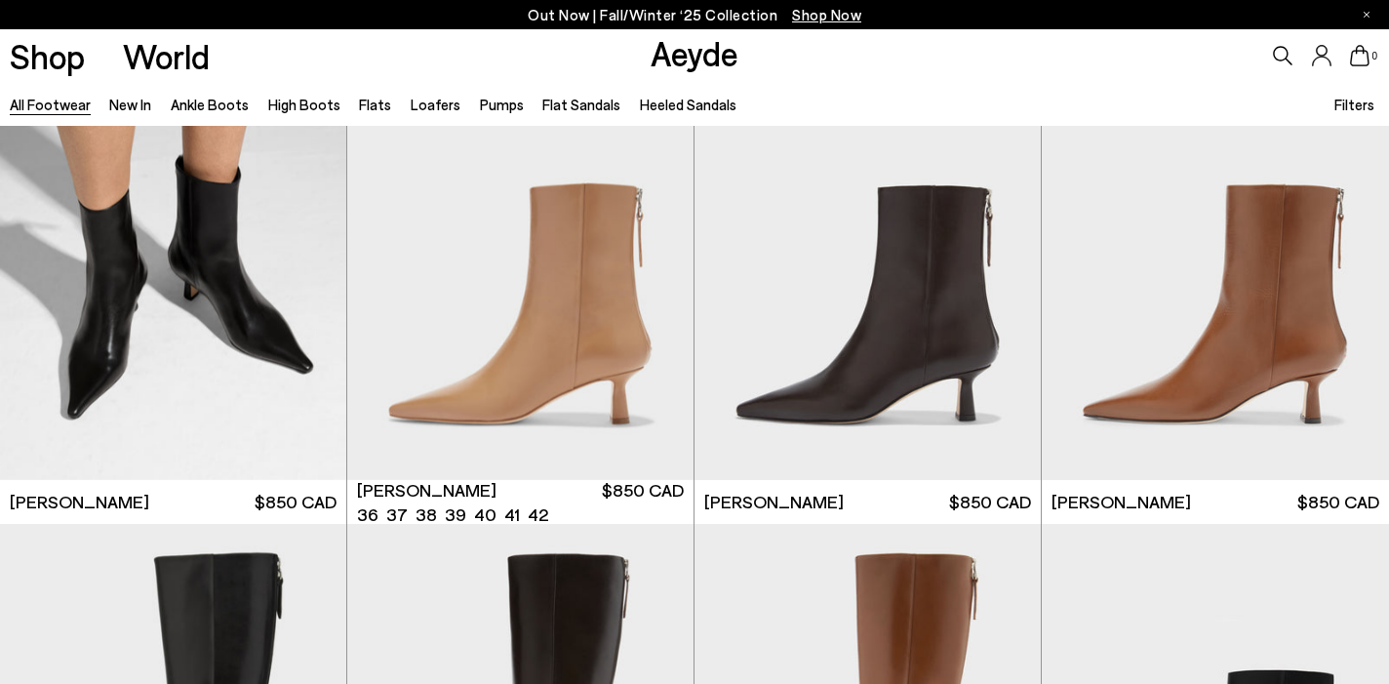
scroll to position [3439, 0]
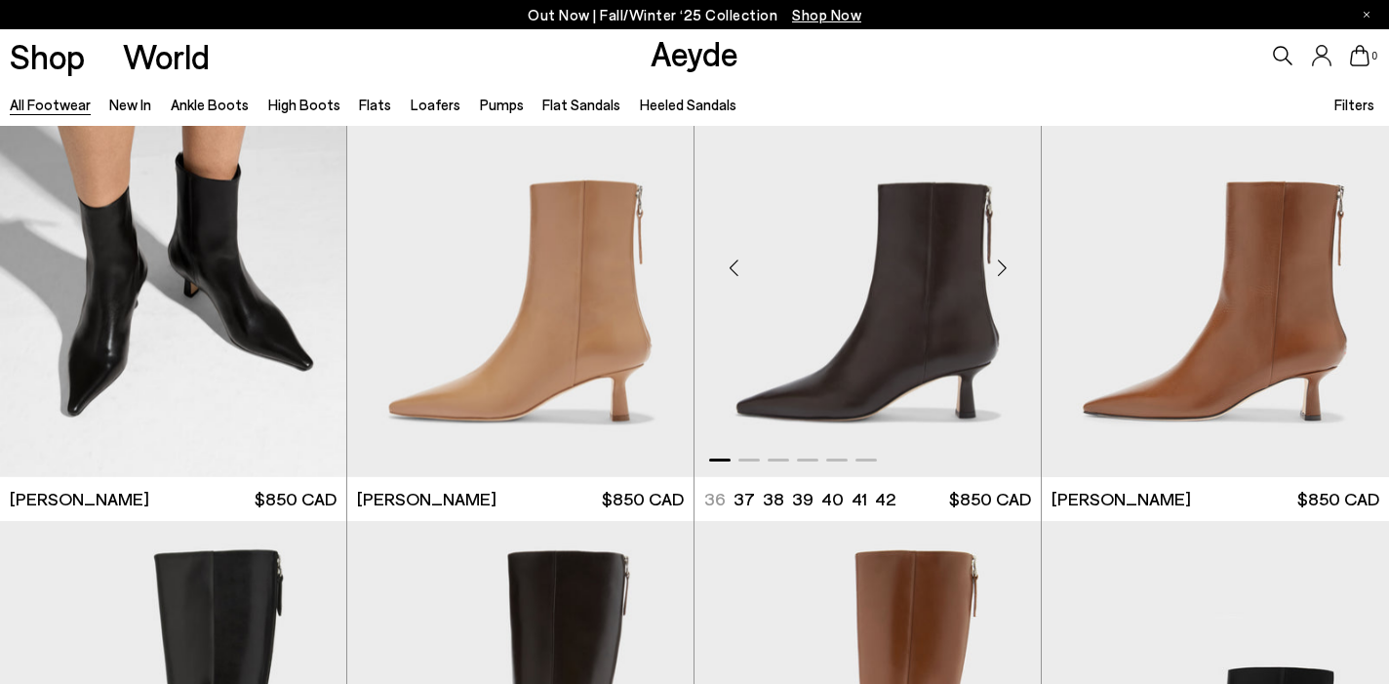
click at [1009, 277] on div "Next slide" at bounding box center [1001, 267] width 59 height 59
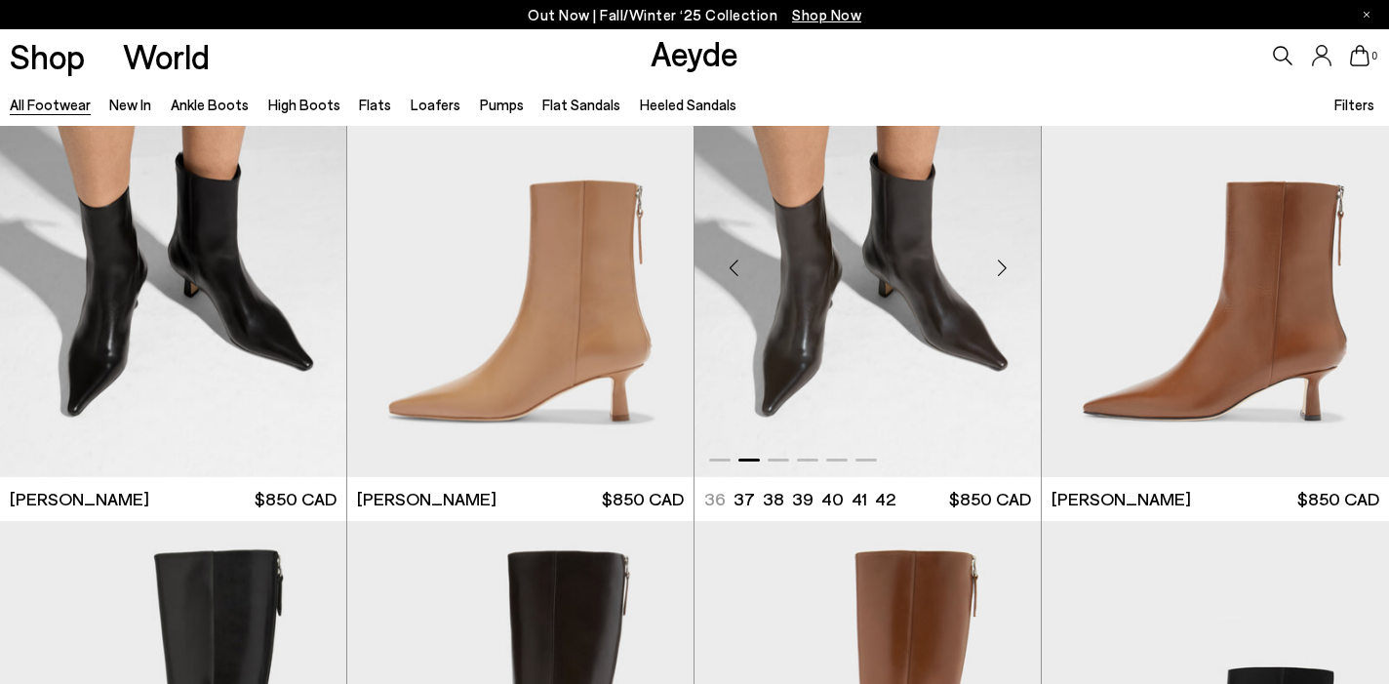
click at [1009, 269] on div "Next slide" at bounding box center [1001, 267] width 59 height 59
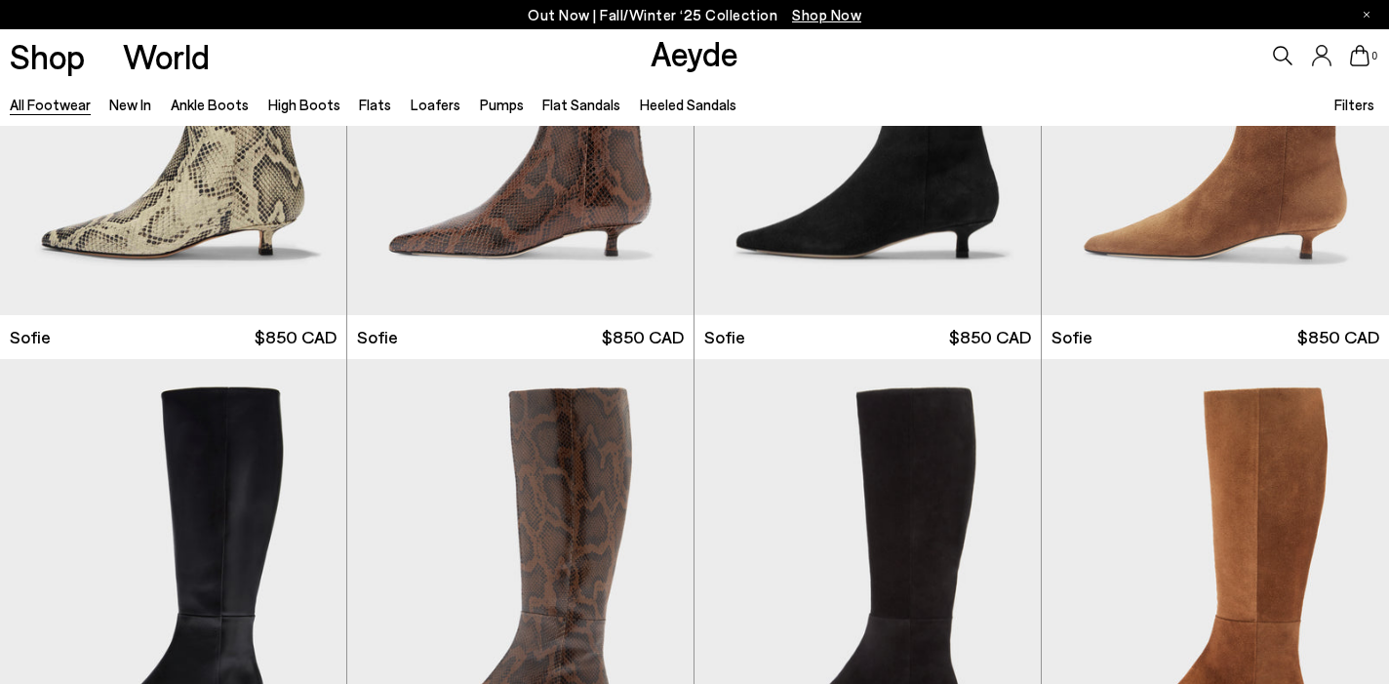
scroll to position [6697, 0]
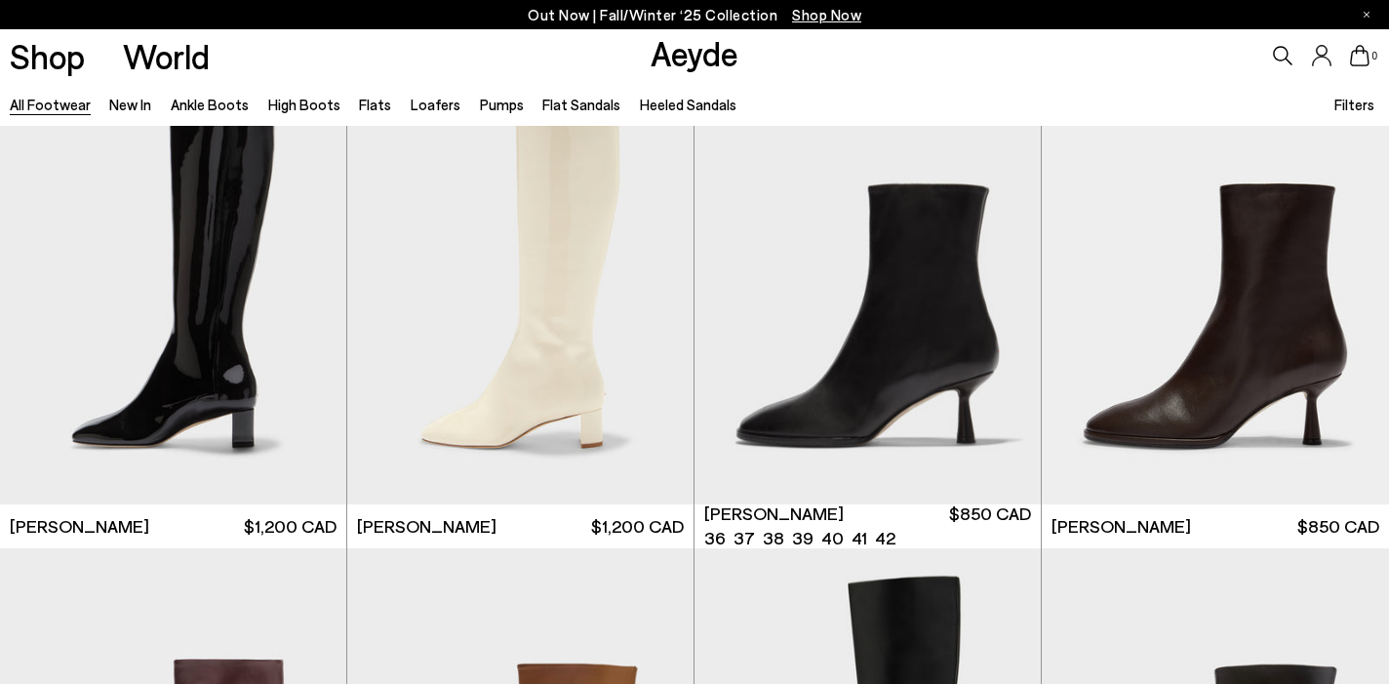
scroll to position [9146, 0]
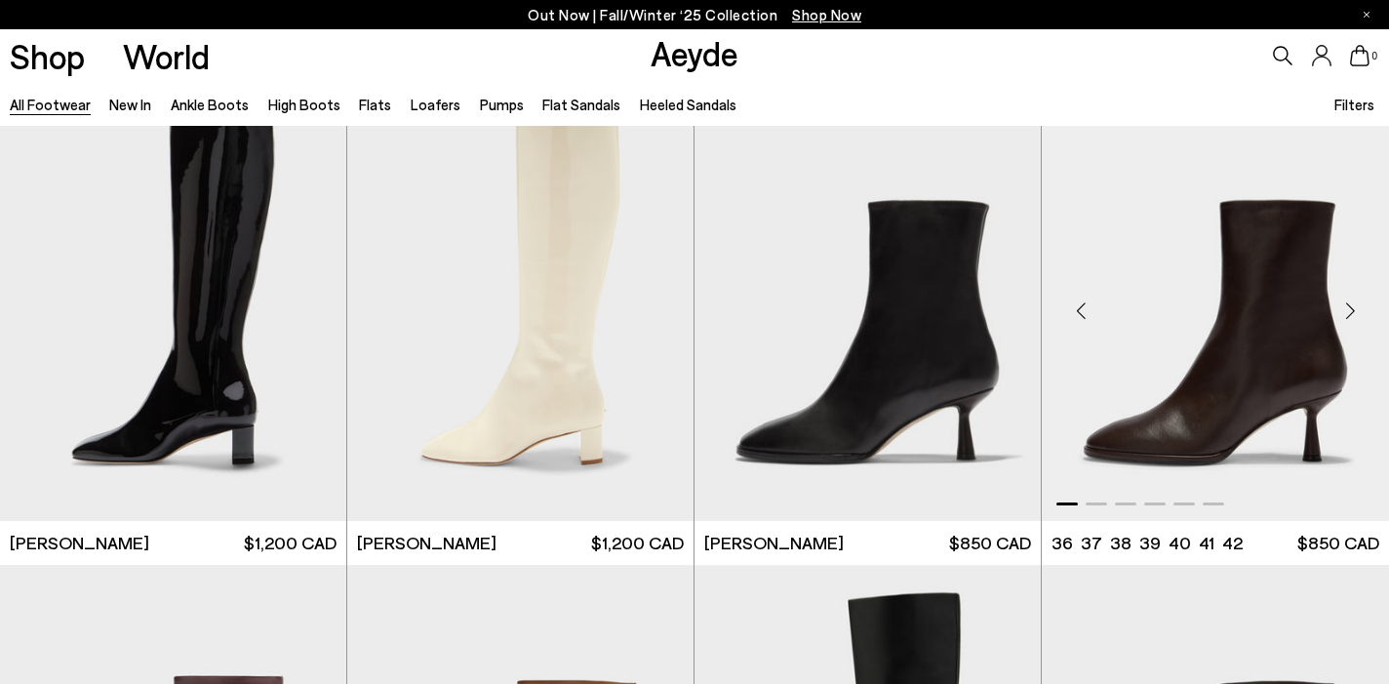
click at [1343, 320] on div "Next slide" at bounding box center [1349, 311] width 59 height 59
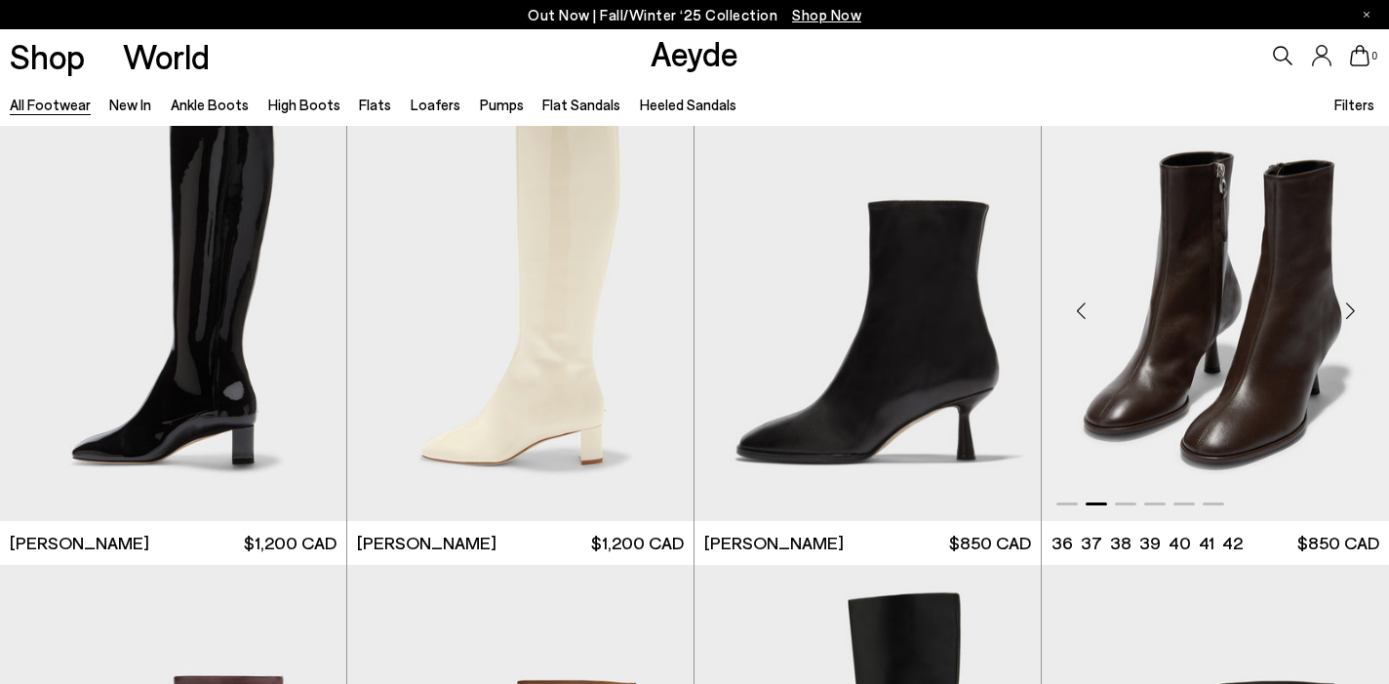
click at [1358, 321] on div "Next slide" at bounding box center [1349, 311] width 59 height 59
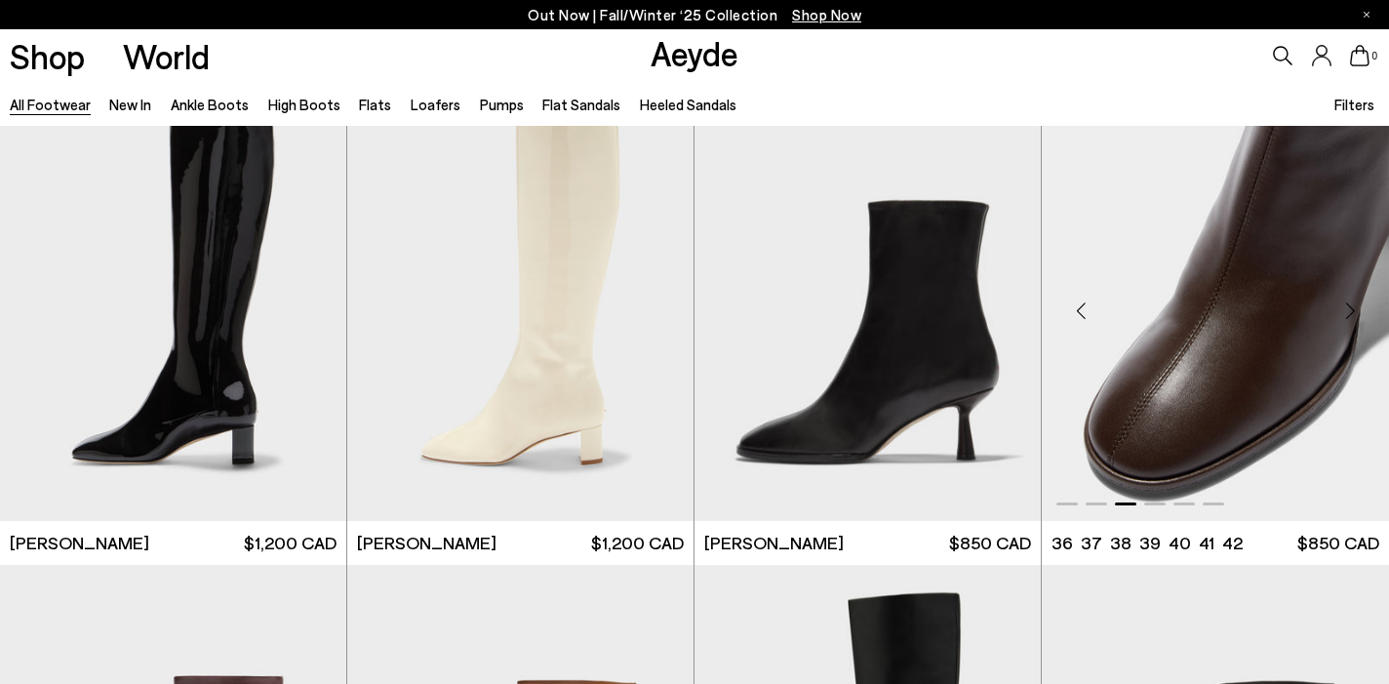
click at [1358, 314] on div "Next slide" at bounding box center [1349, 311] width 59 height 59
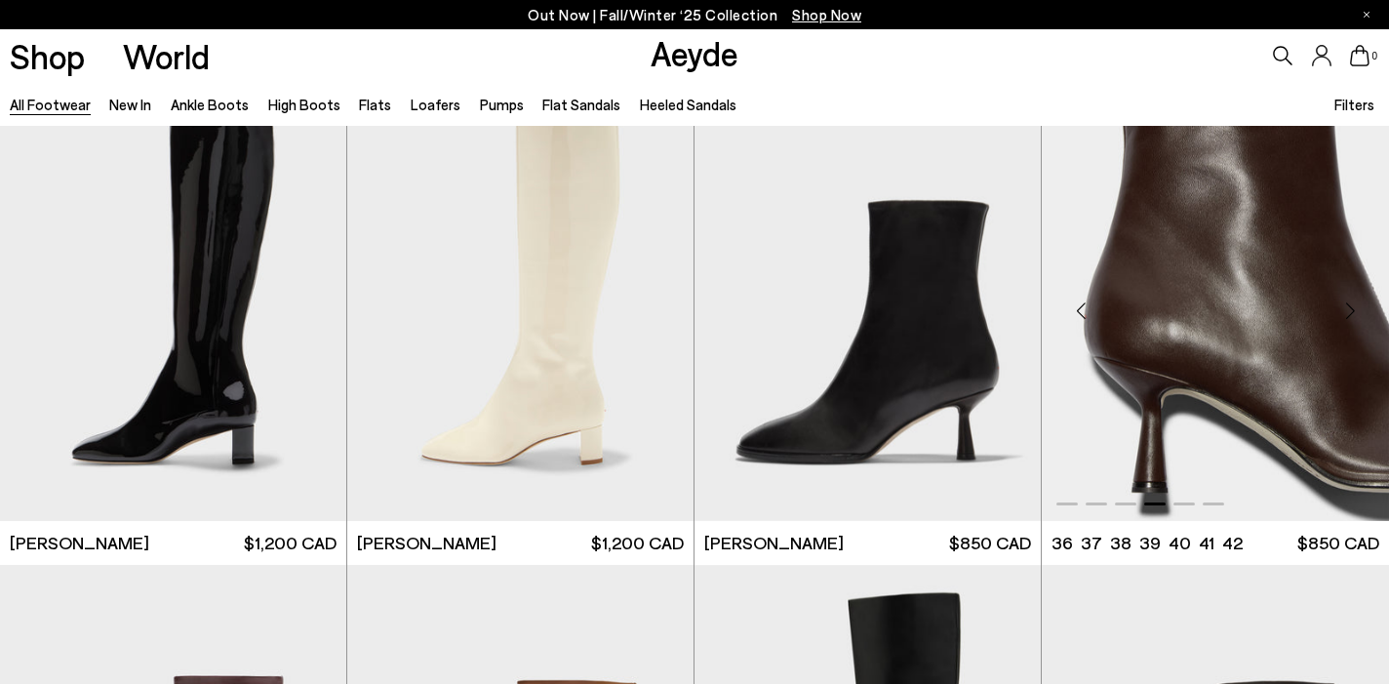
click at [1354, 321] on div "Next slide" at bounding box center [1349, 311] width 59 height 59
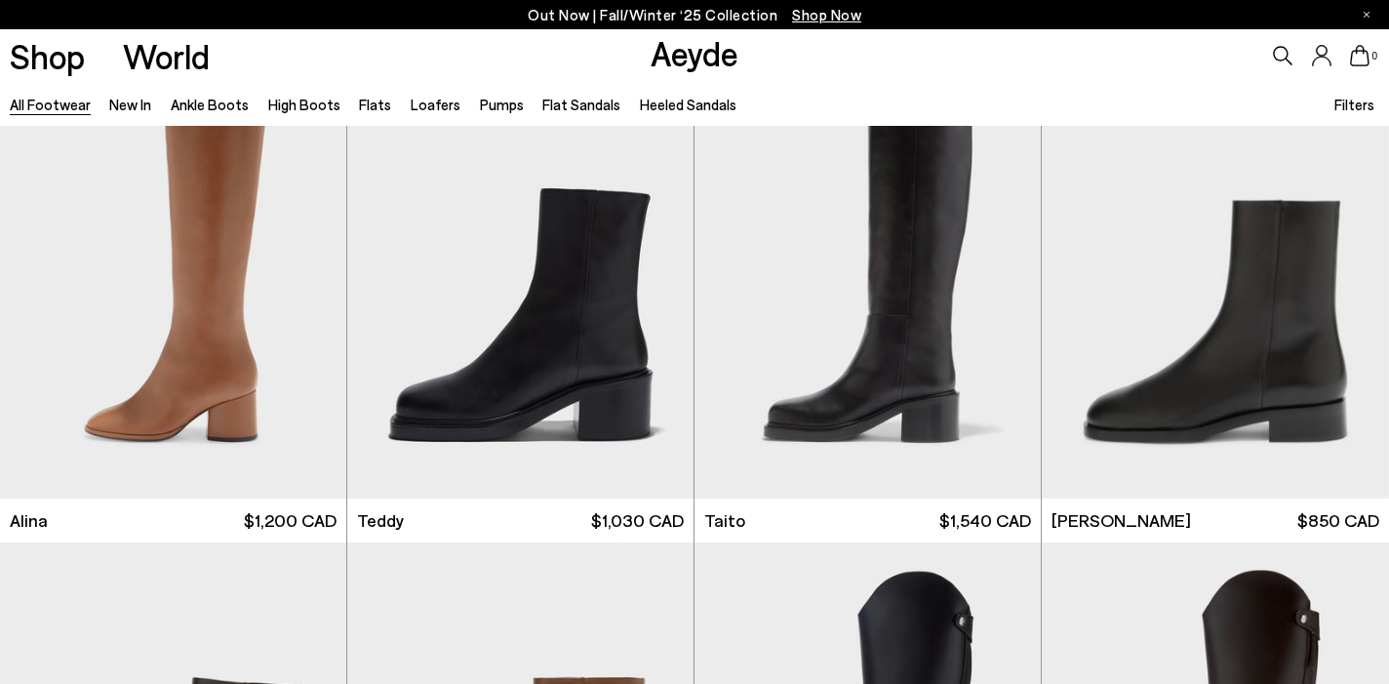
scroll to position [11585, 0]
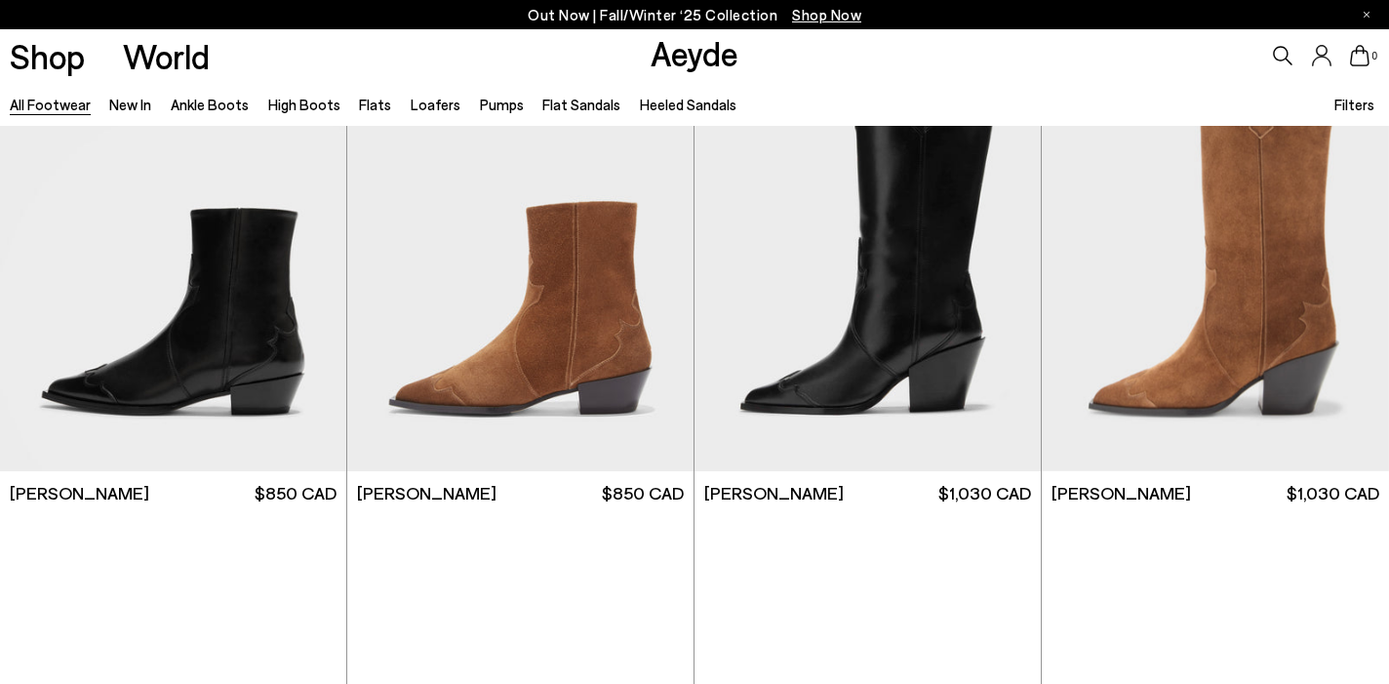
scroll to position [14925, 0]
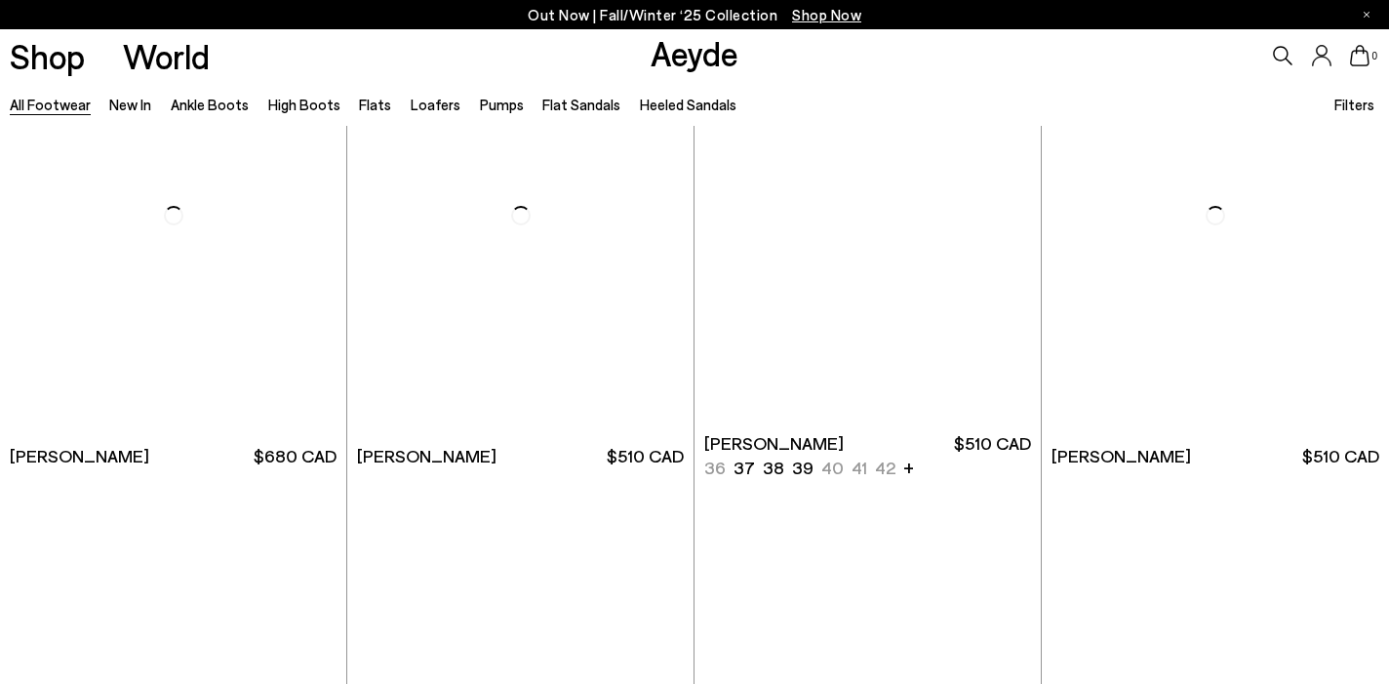
scroll to position [17936, 0]
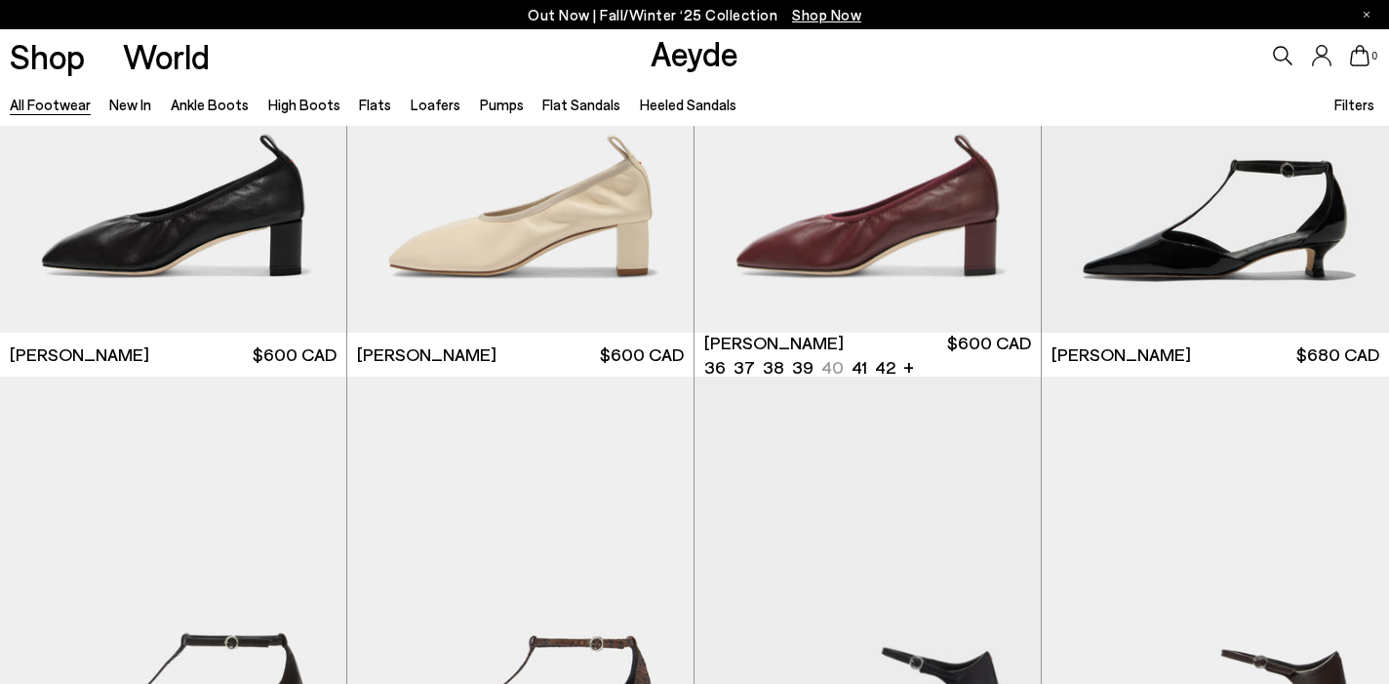
scroll to position [19711, 0]
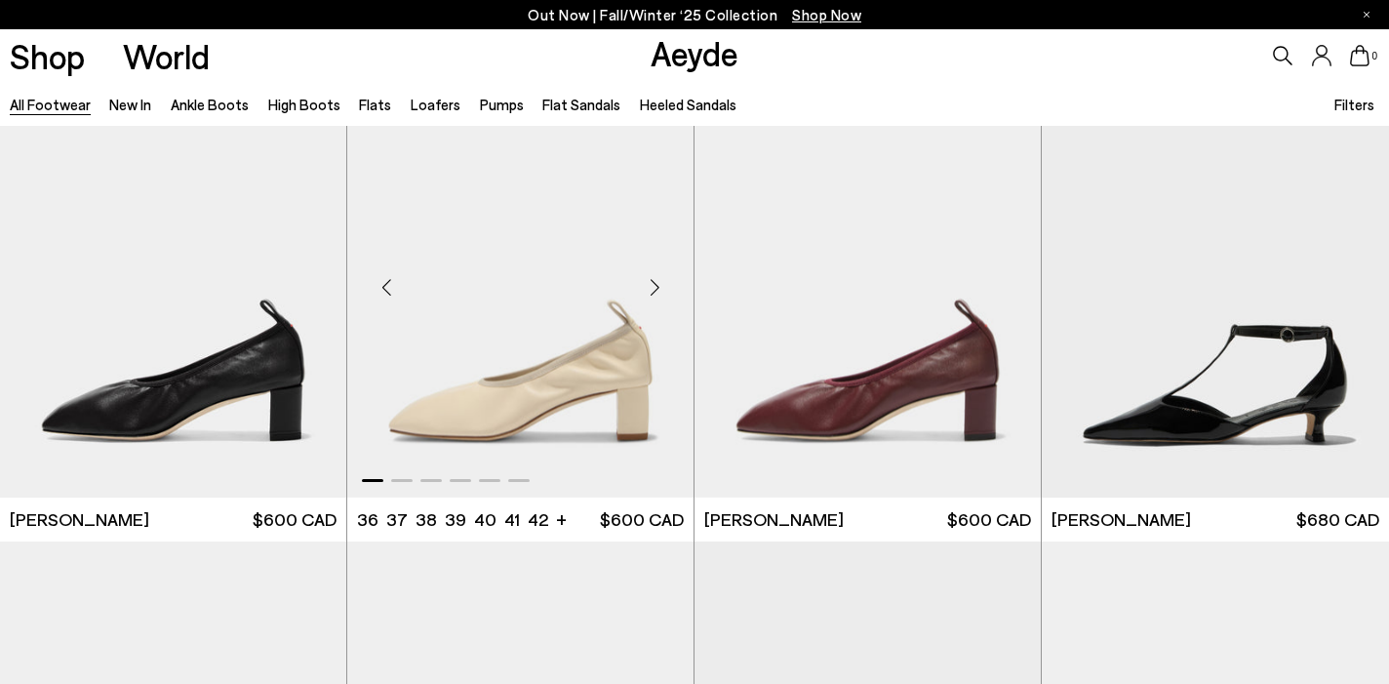
click at [660, 296] on div "Next slide" at bounding box center [654, 287] width 59 height 59
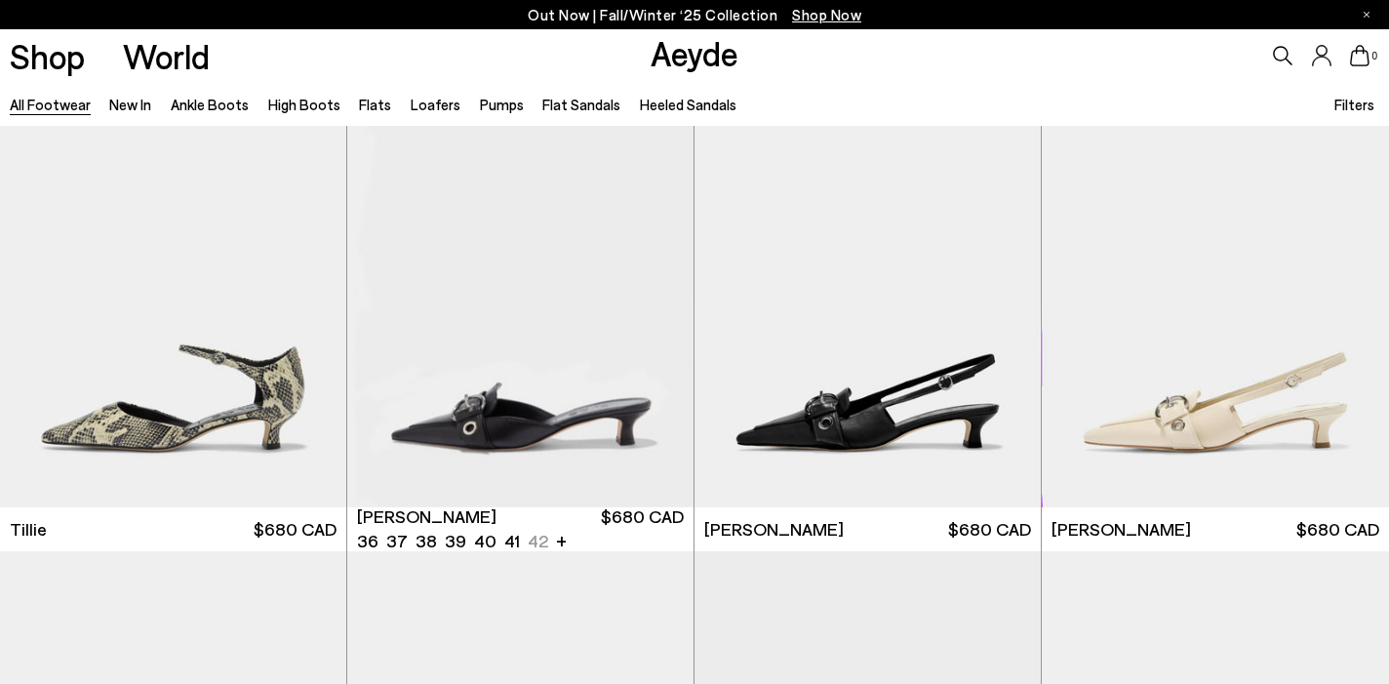
scroll to position [20732, 0]
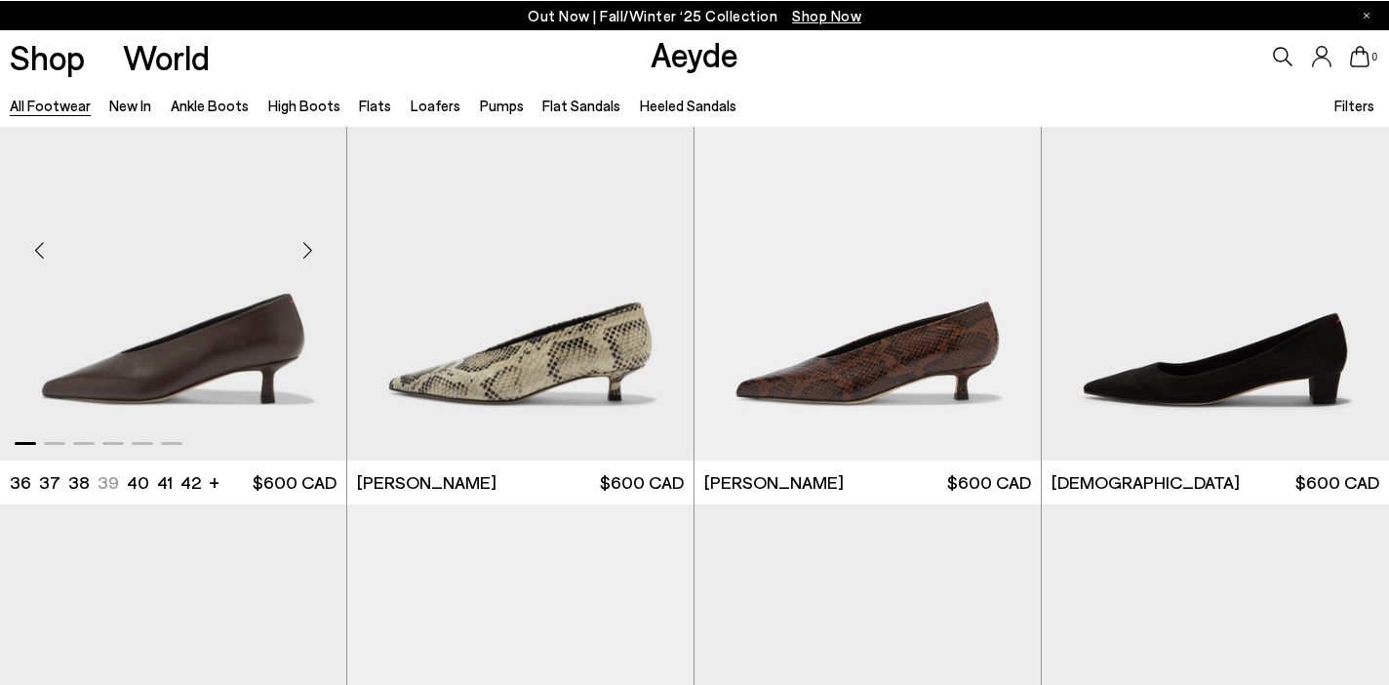
scroll to position [23586, 0]
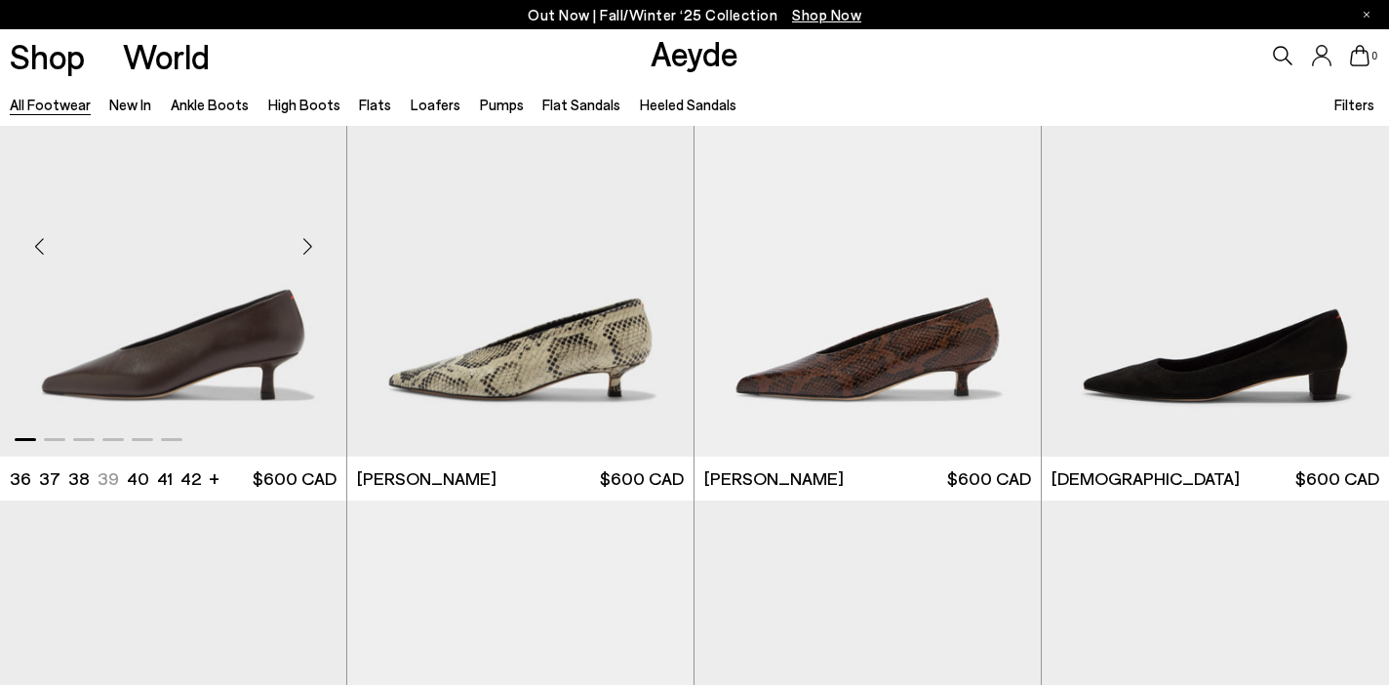
click at [310, 244] on div "Next slide" at bounding box center [307, 246] width 59 height 59
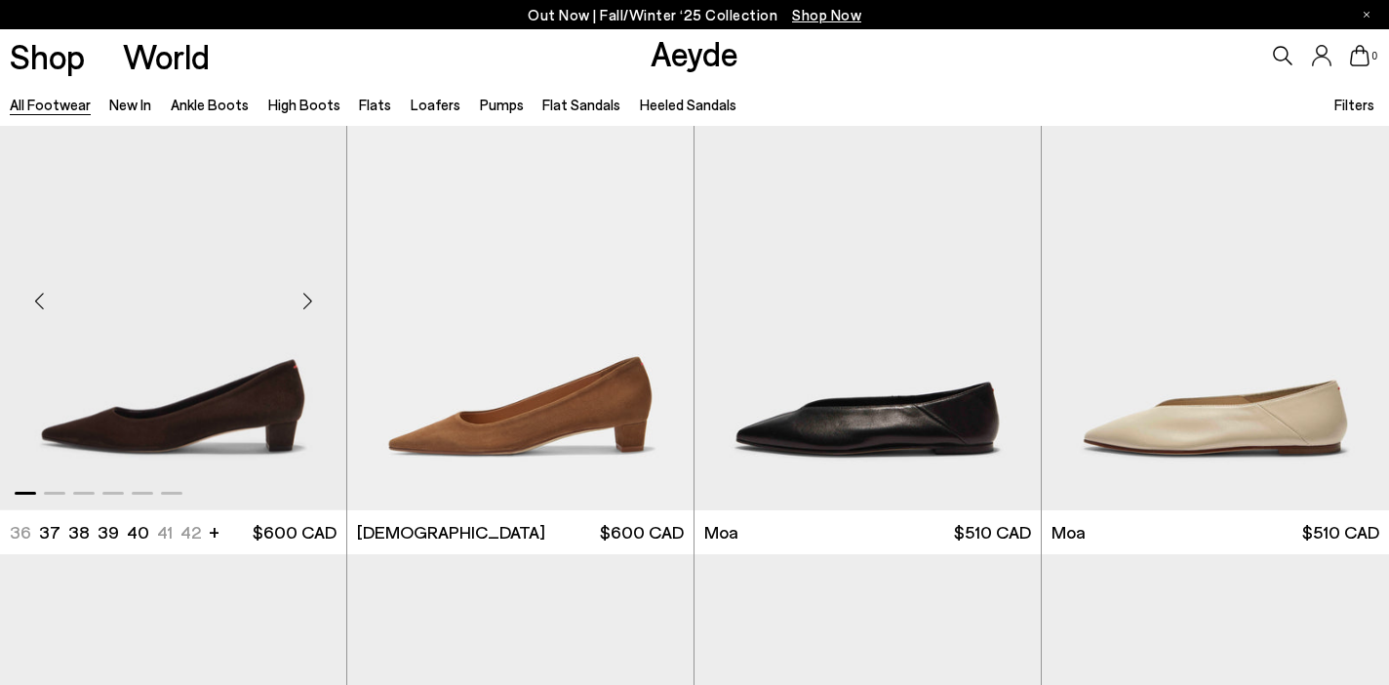
scroll to position [24206, 0]
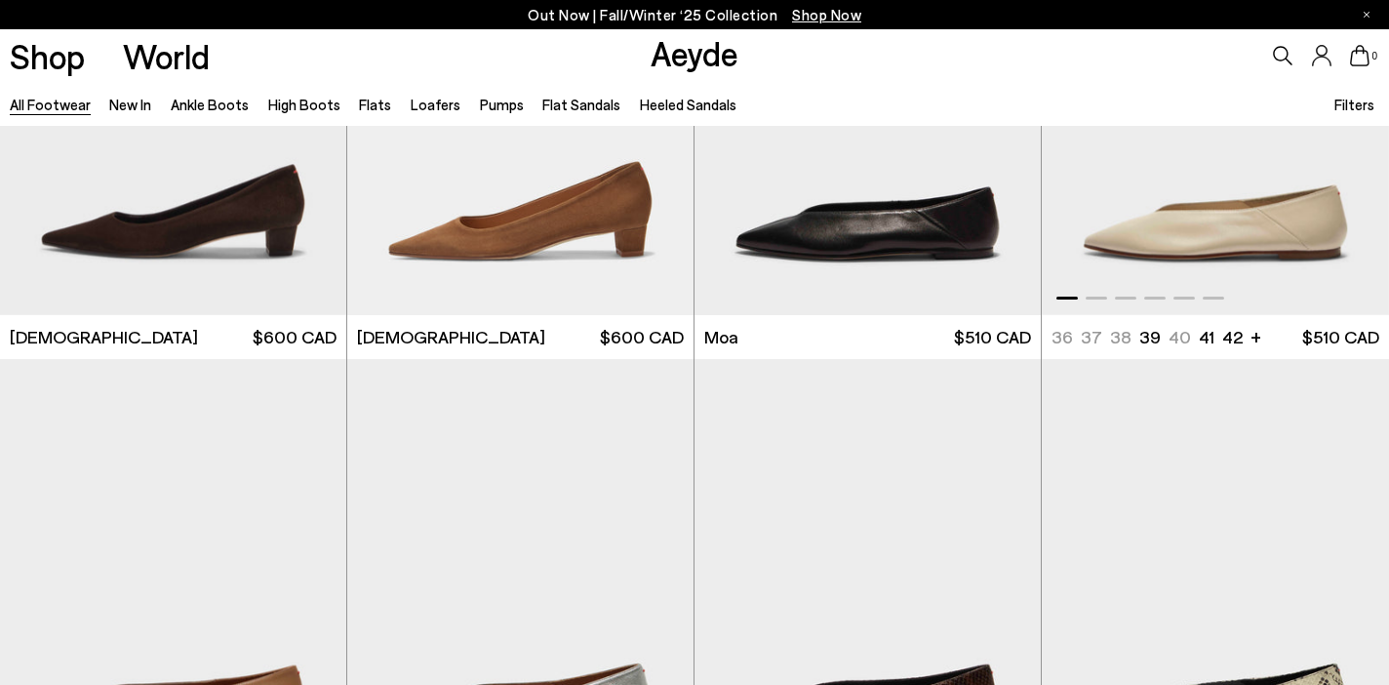
click at [1346, 135] on div "Next slide" at bounding box center [1349, 105] width 59 height 59
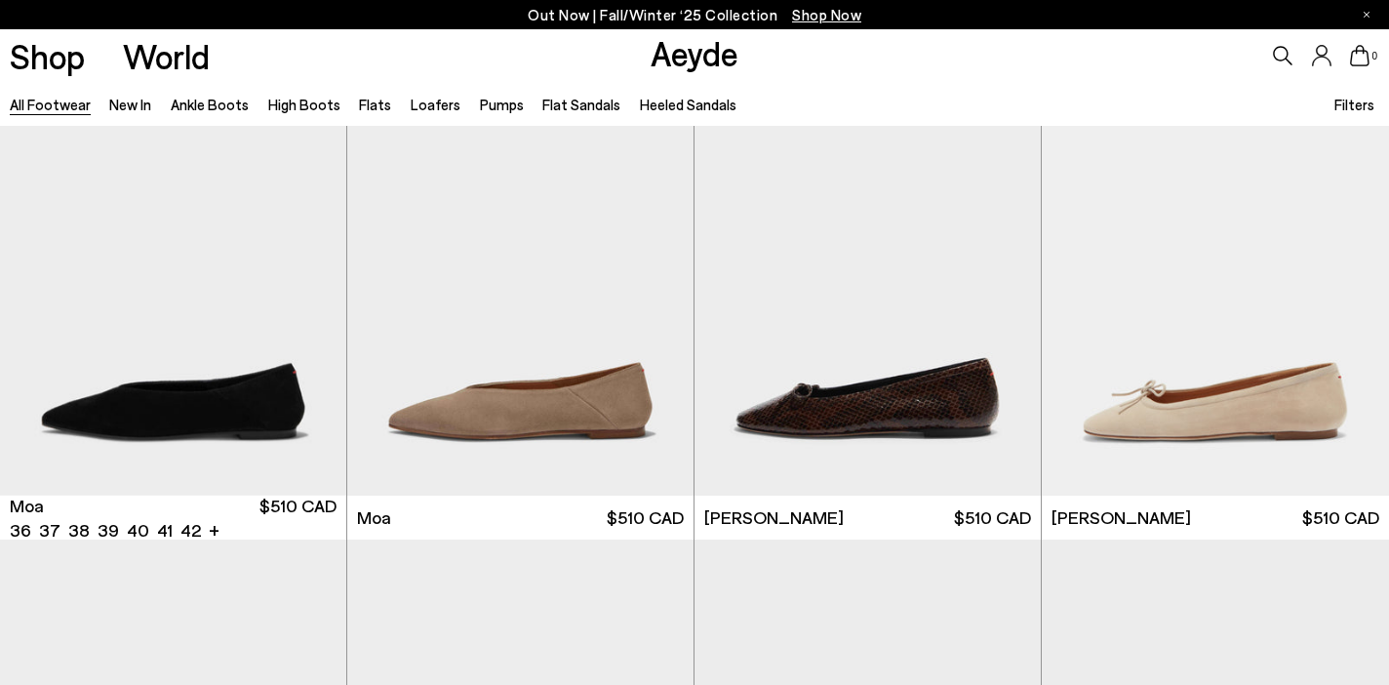
scroll to position [25038, 0]
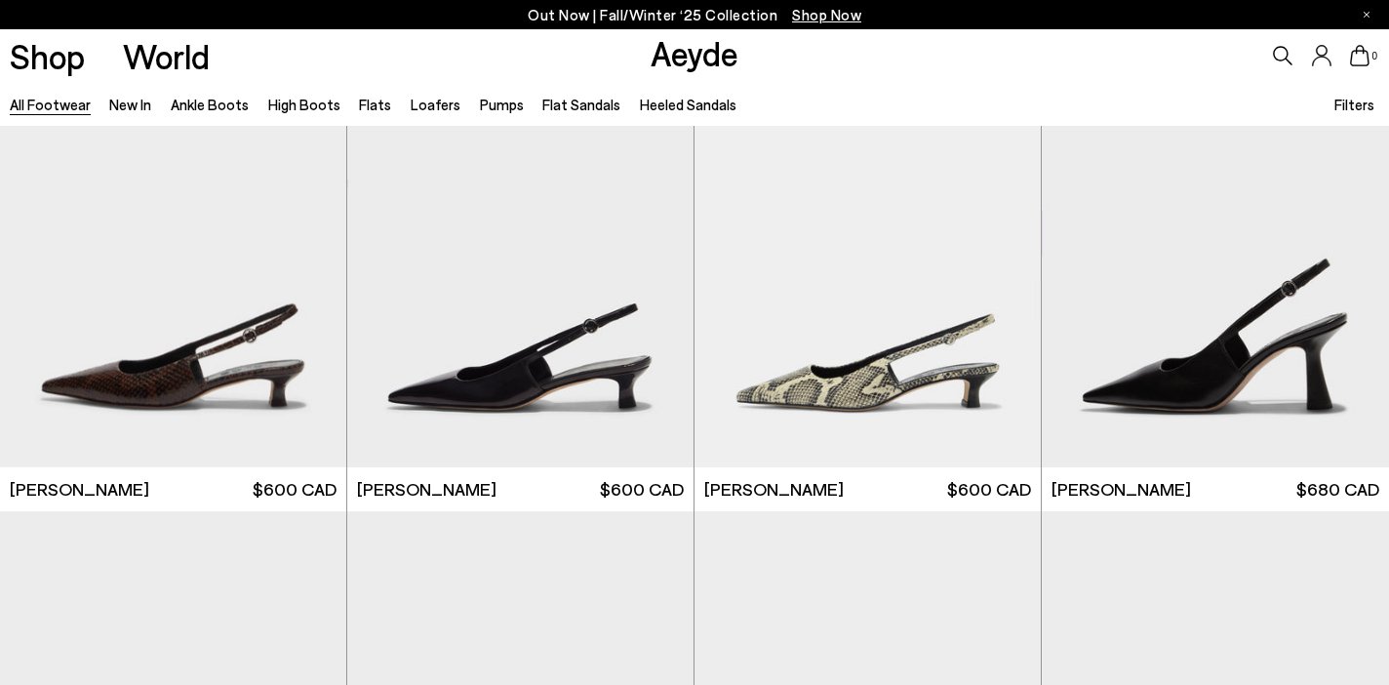
scroll to position [29987, 0]
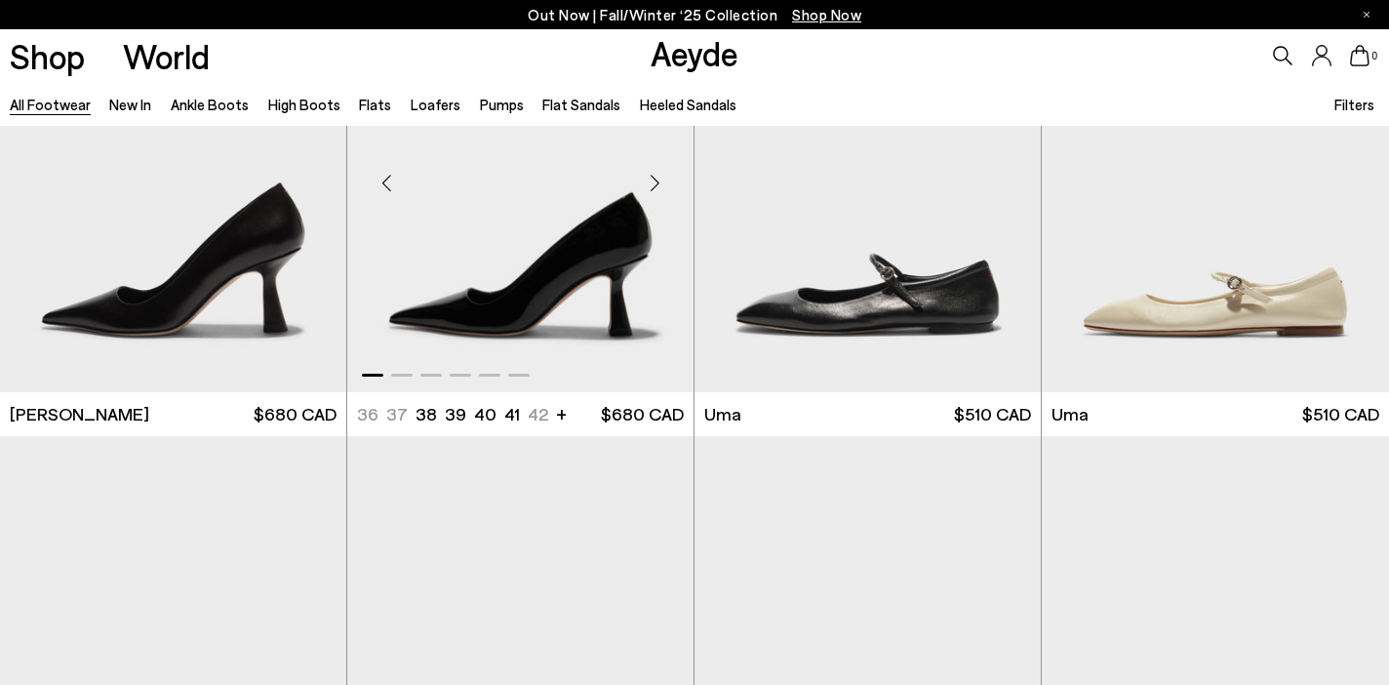
scroll to position [30368, 0]
